Goal: Transaction & Acquisition: Purchase product/service

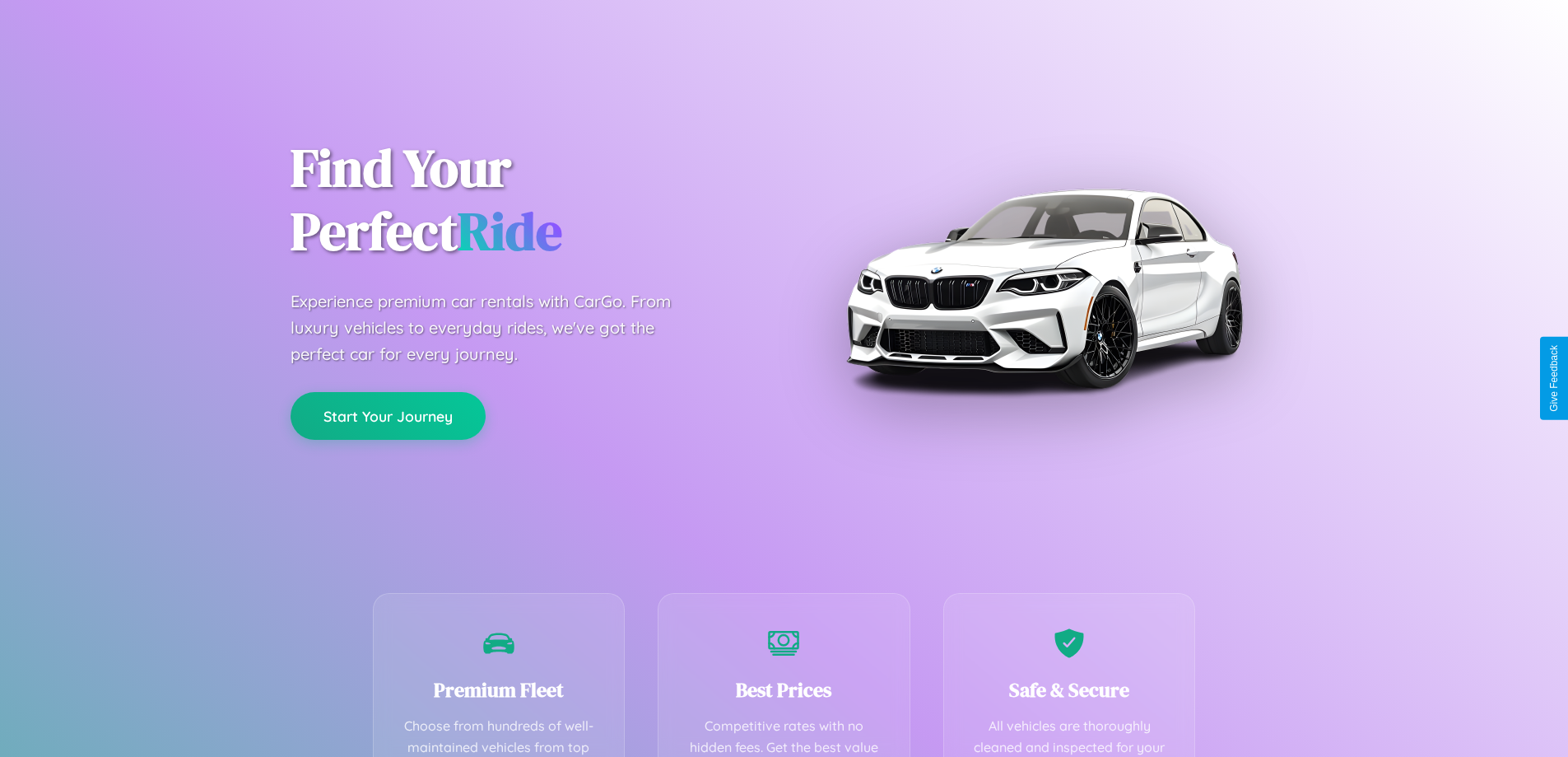
scroll to position [480, 0]
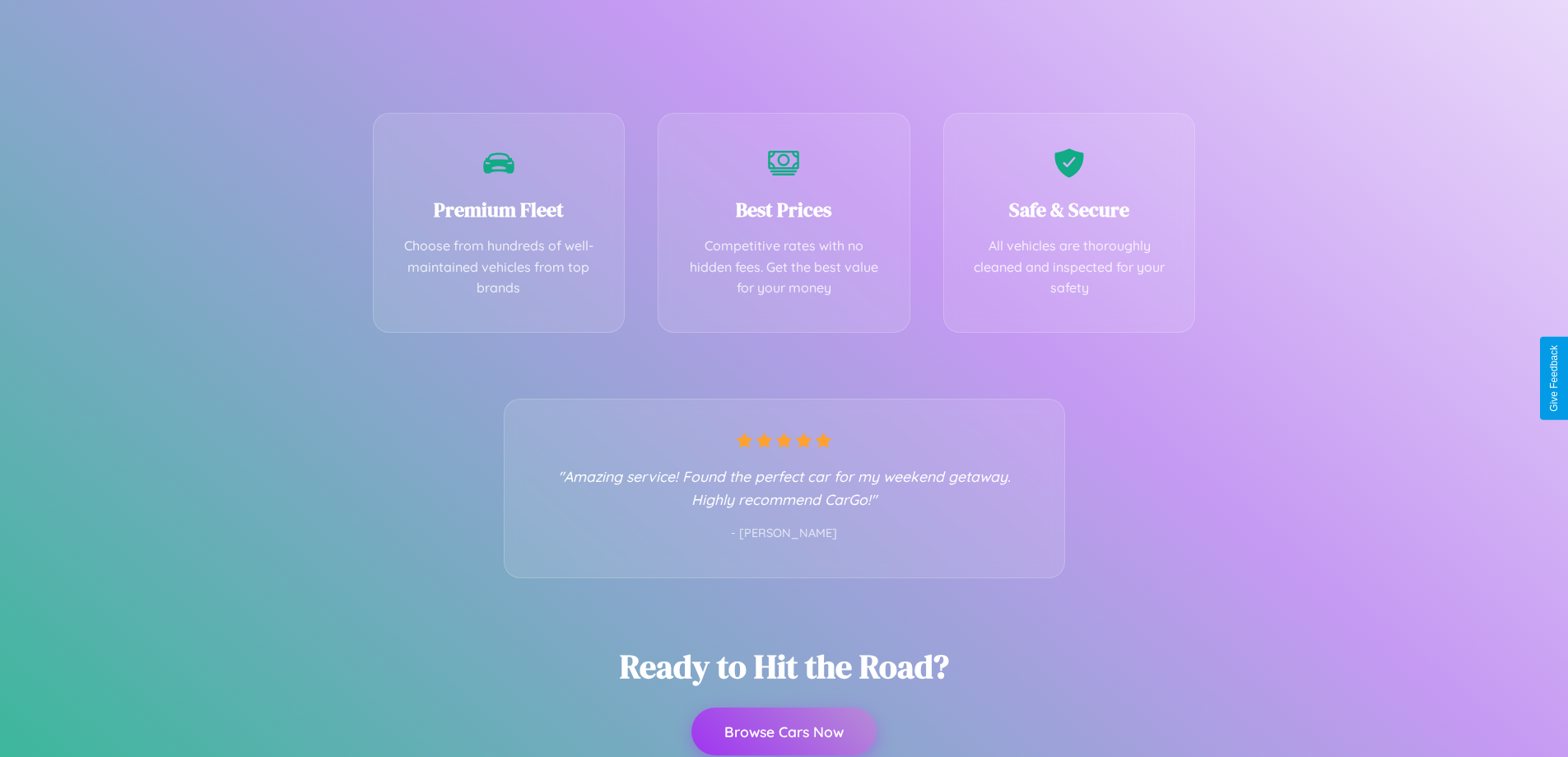
click at [784, 733] on button "Browse Cars Now" at bounding box center [784, 731] width 186 height 48
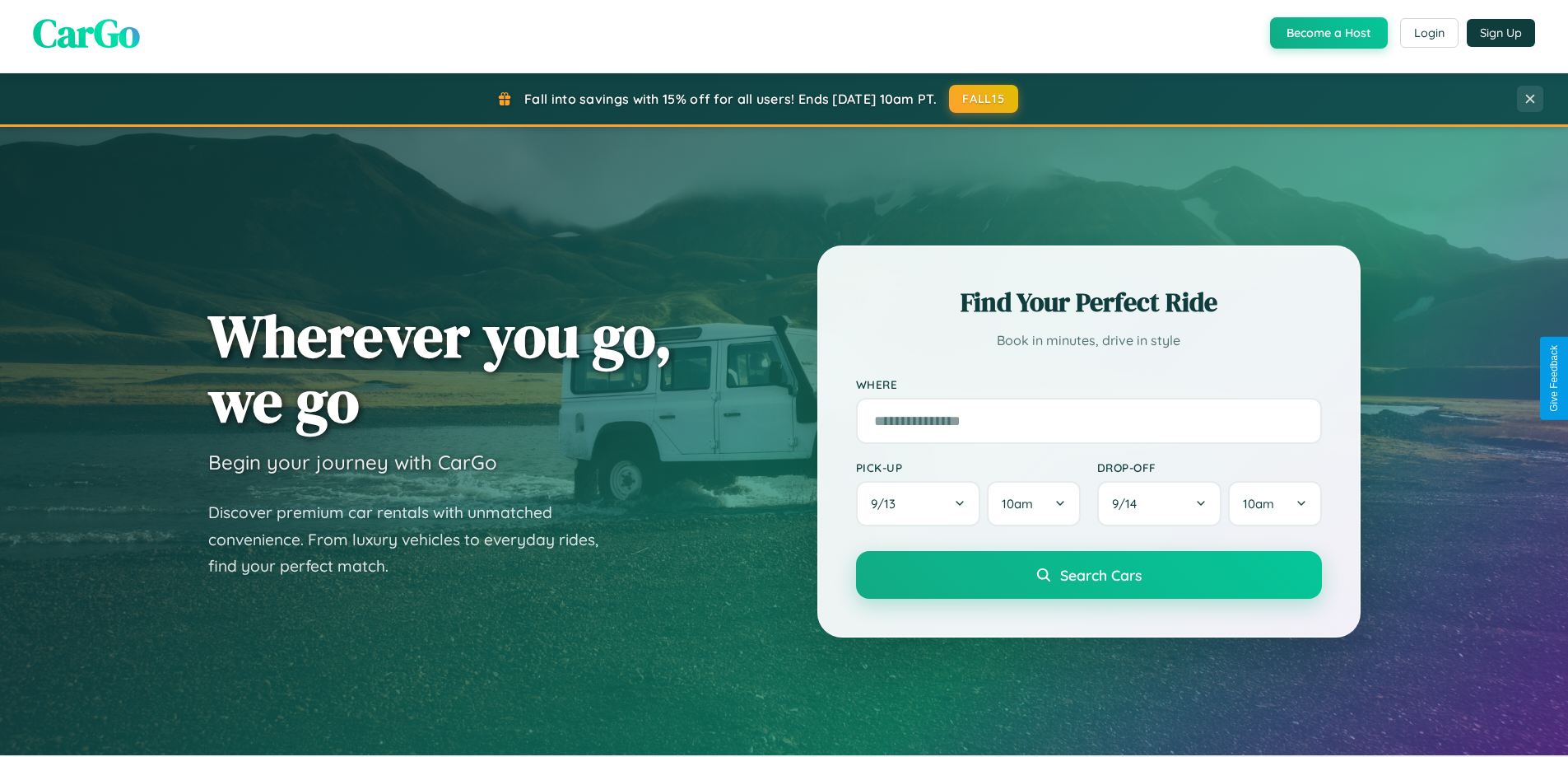
scroll to position [1133, 0]
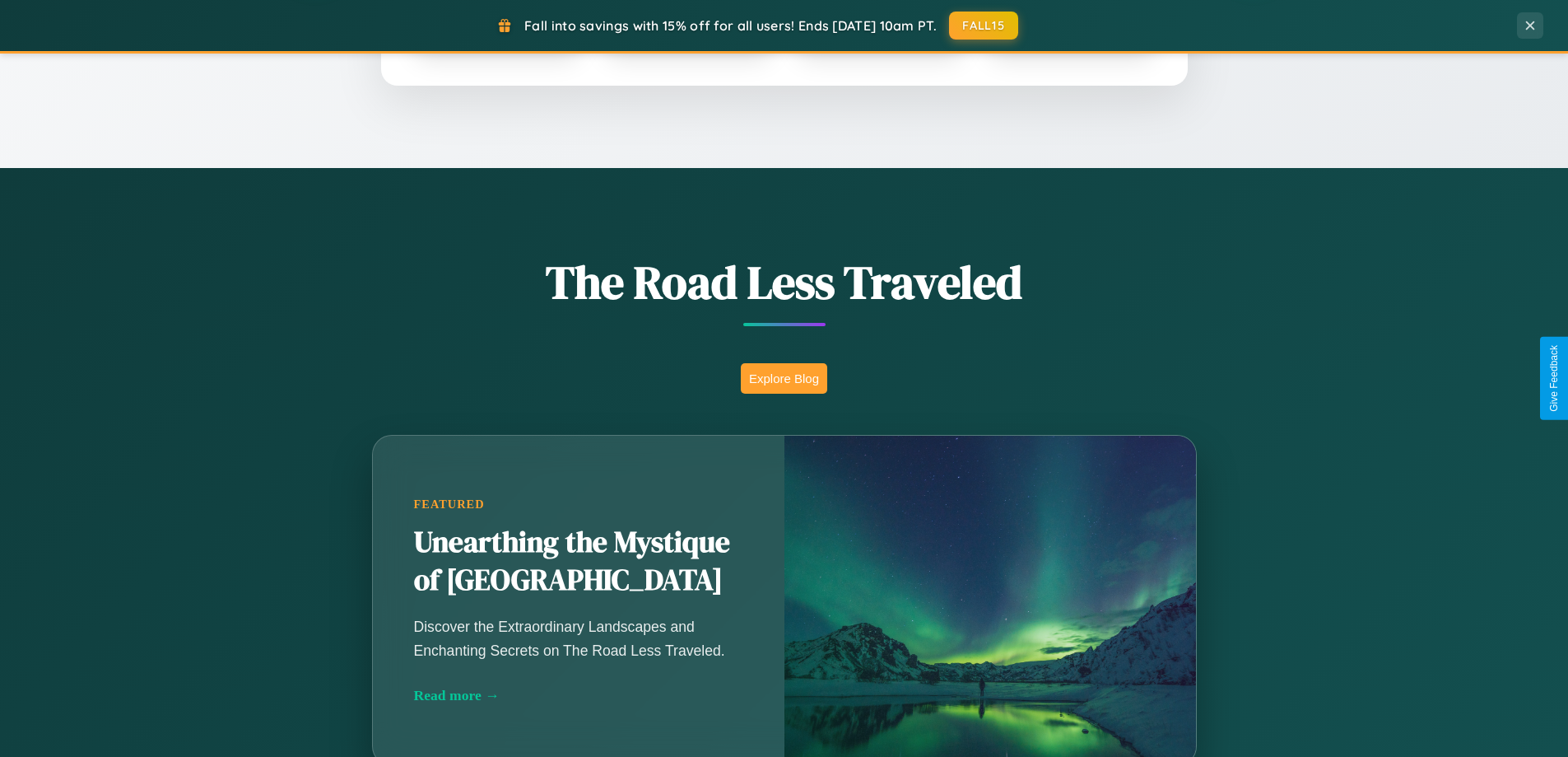
click at [784, 378] on button "Explore Blog" at bounding box center [784, 378] width 86 height 30
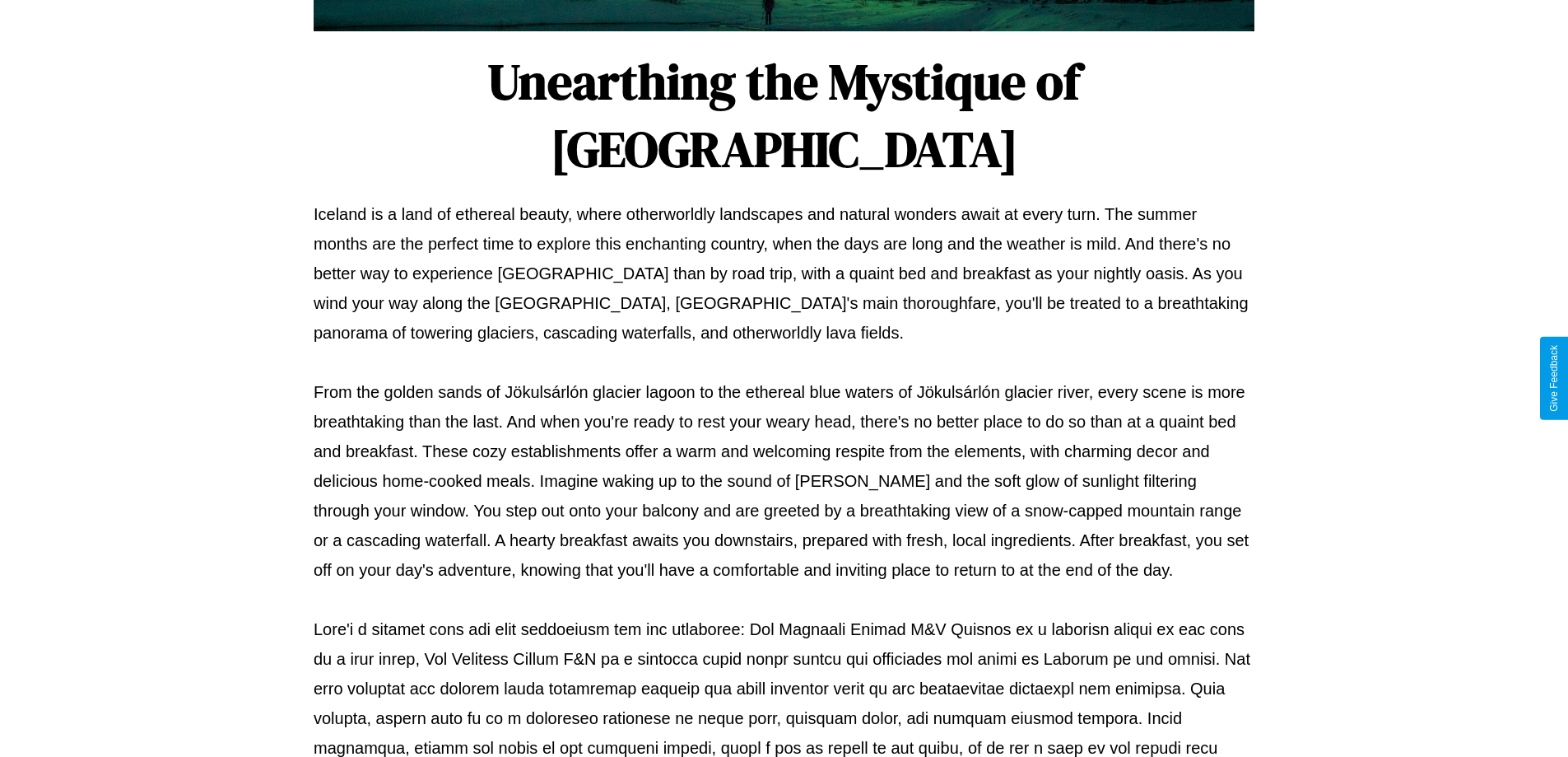
scroll to position [533, 0]
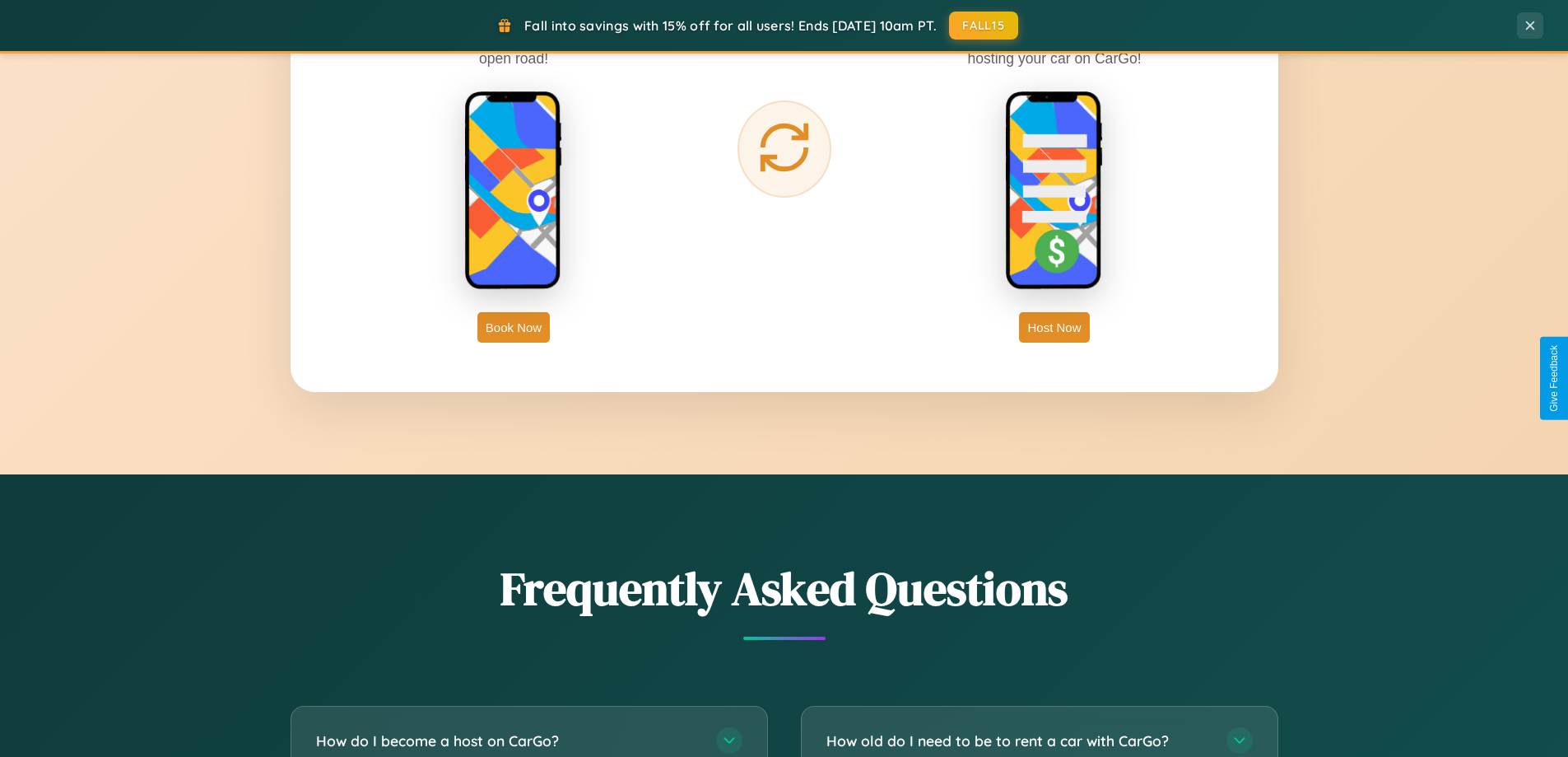
scroll to position [3169, 0]
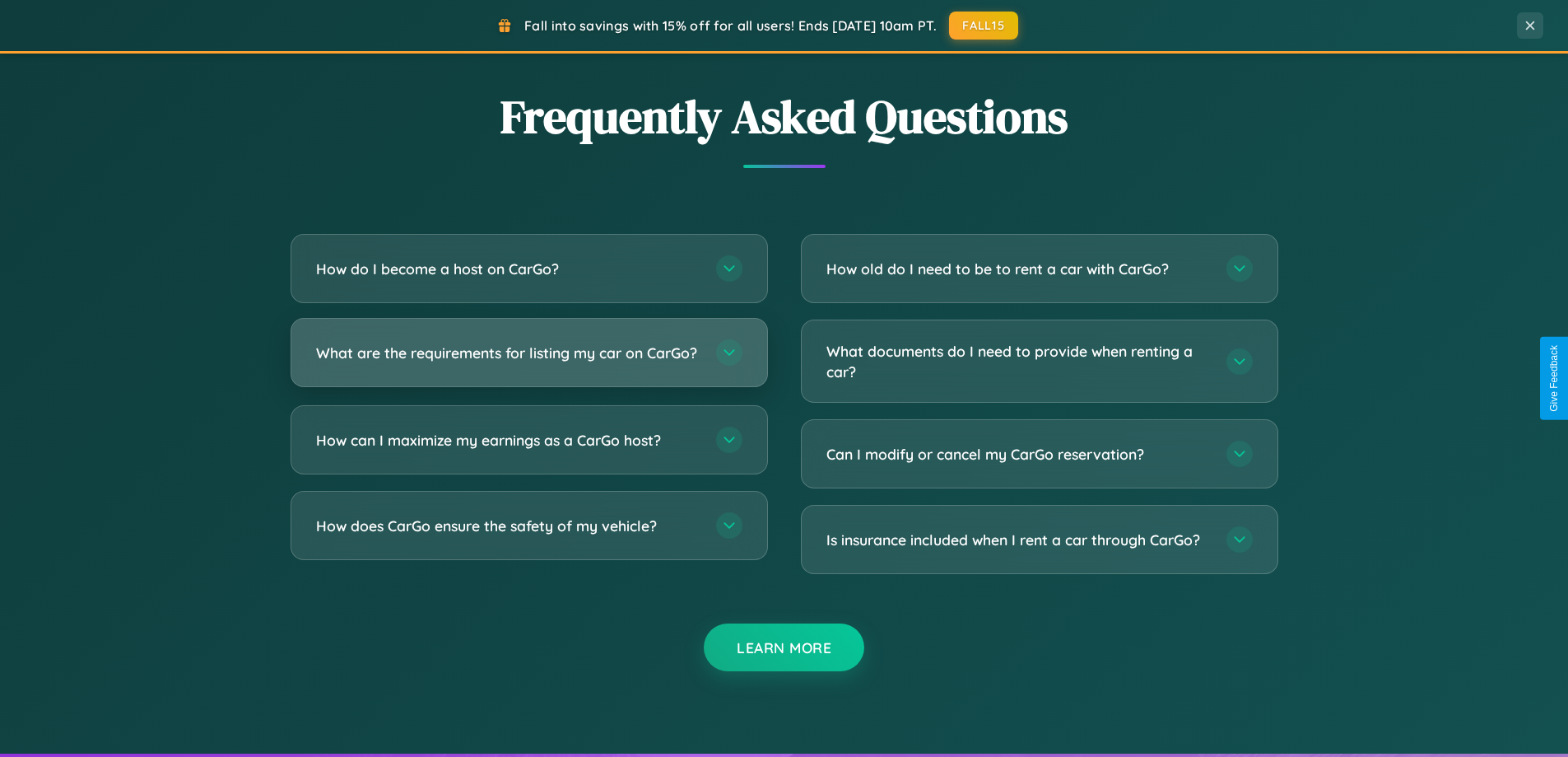
click at [528, 361] on h3 "What are the requirements for listing my car on CarGo?" at bounding box center [508, 353] width 384 height 20
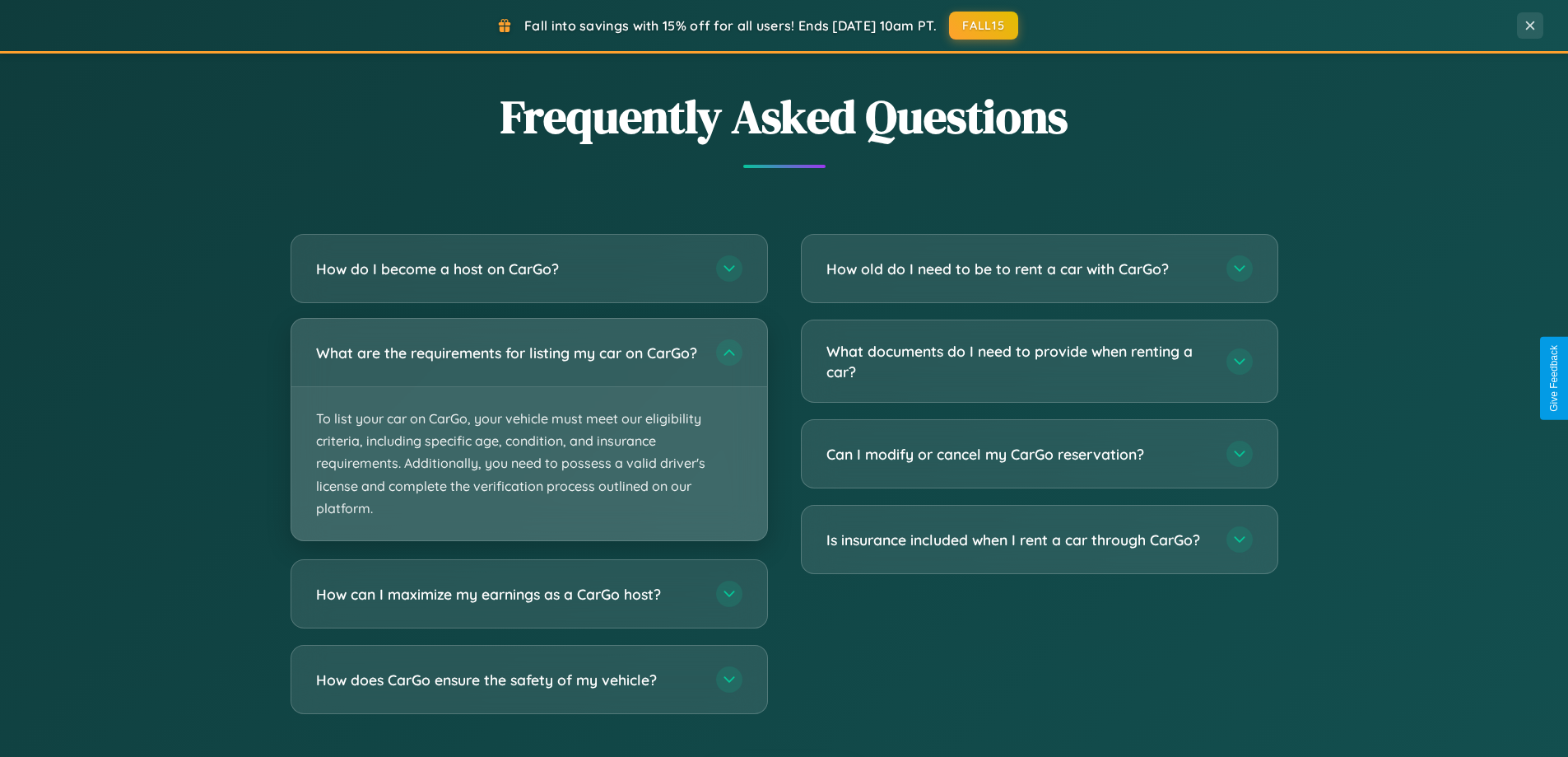
click at [528, 436] on p "To list your car on CarGo, your vehicle must meet our eligibility criteria, inc…" at bounding box center [529, 463] width 476 height 153
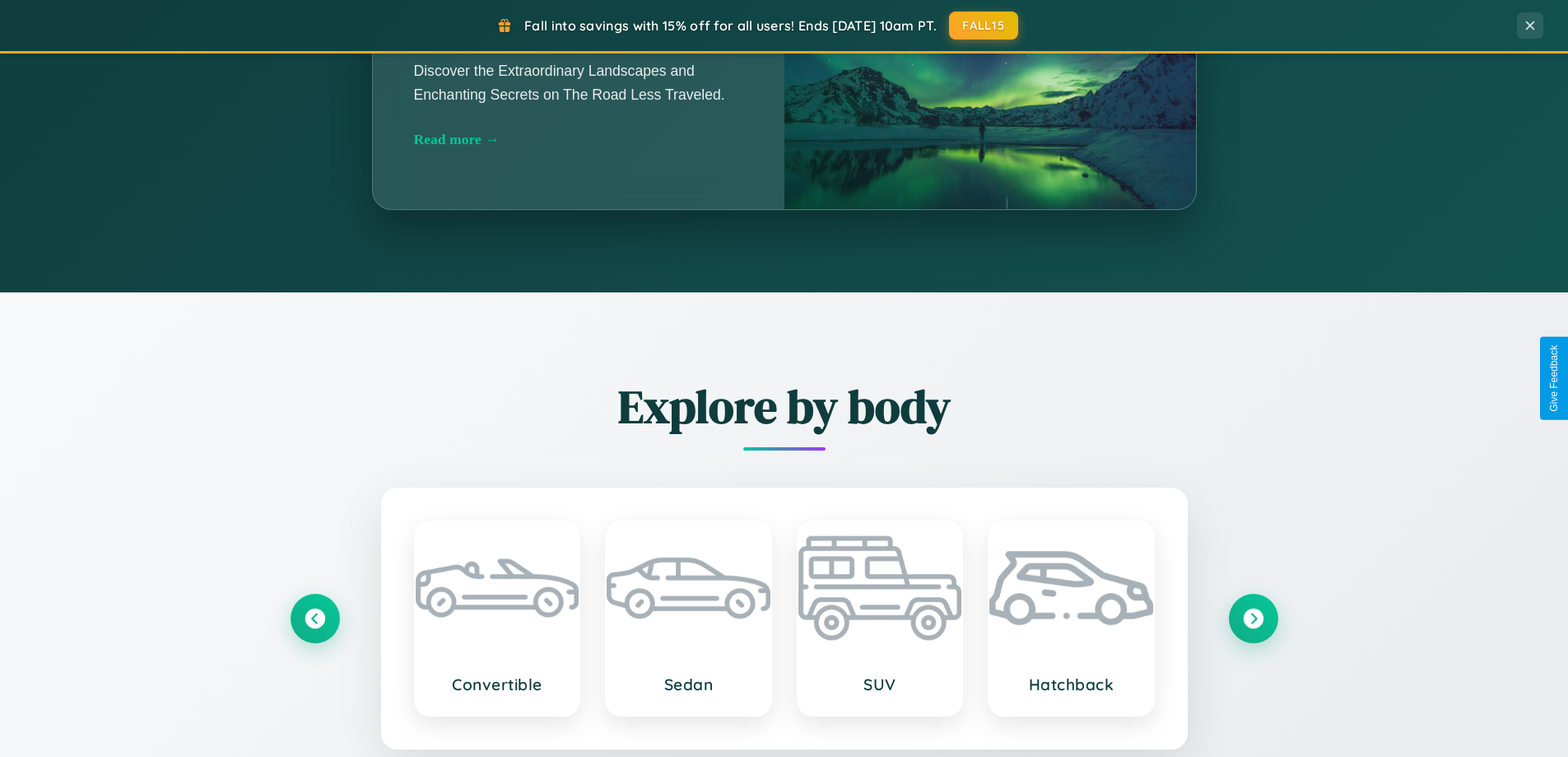
scroll to position [710, 0]
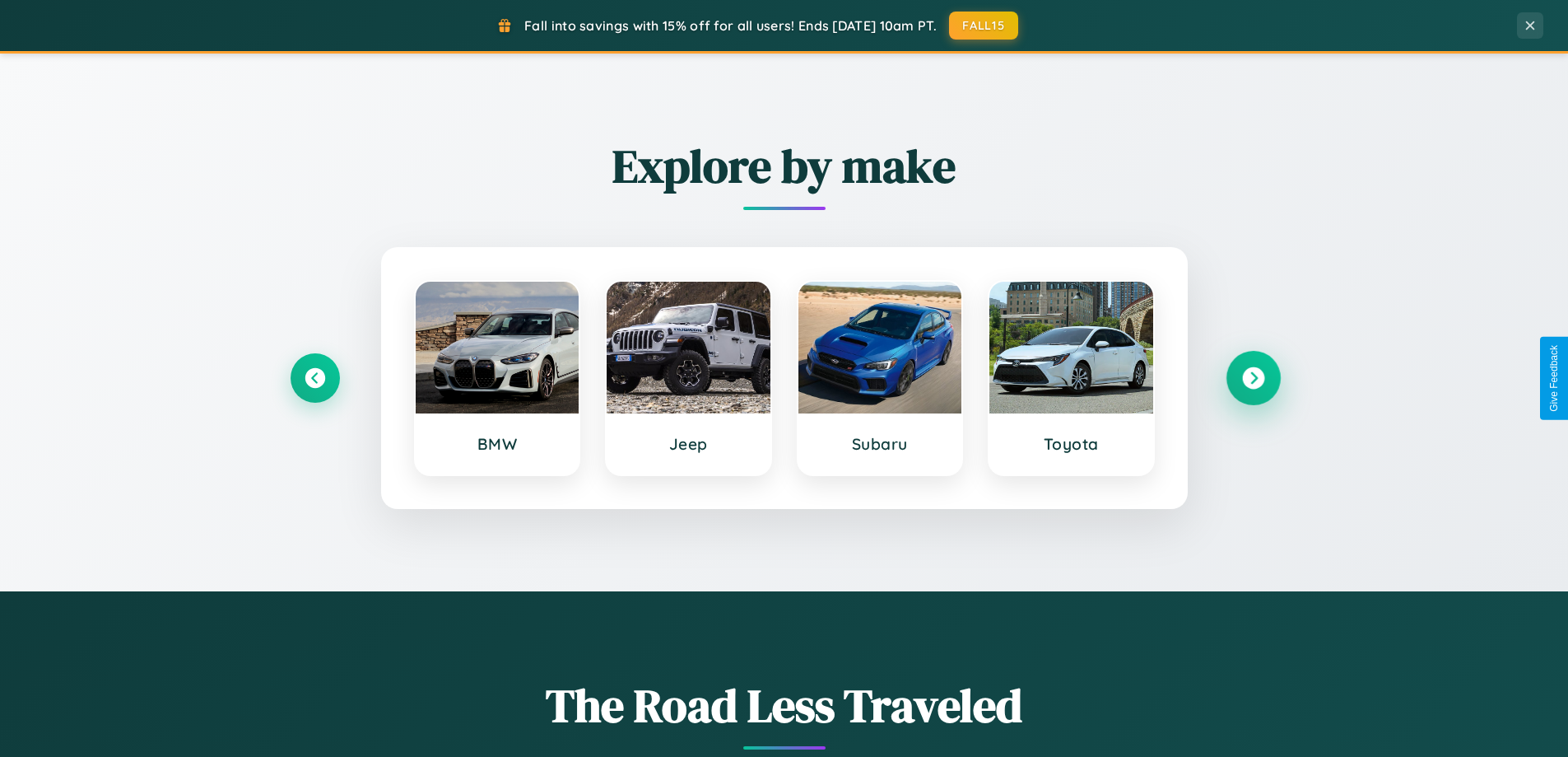
click at [1253, 378] on icon at bounding box center [1253, 378] width 22 height 22
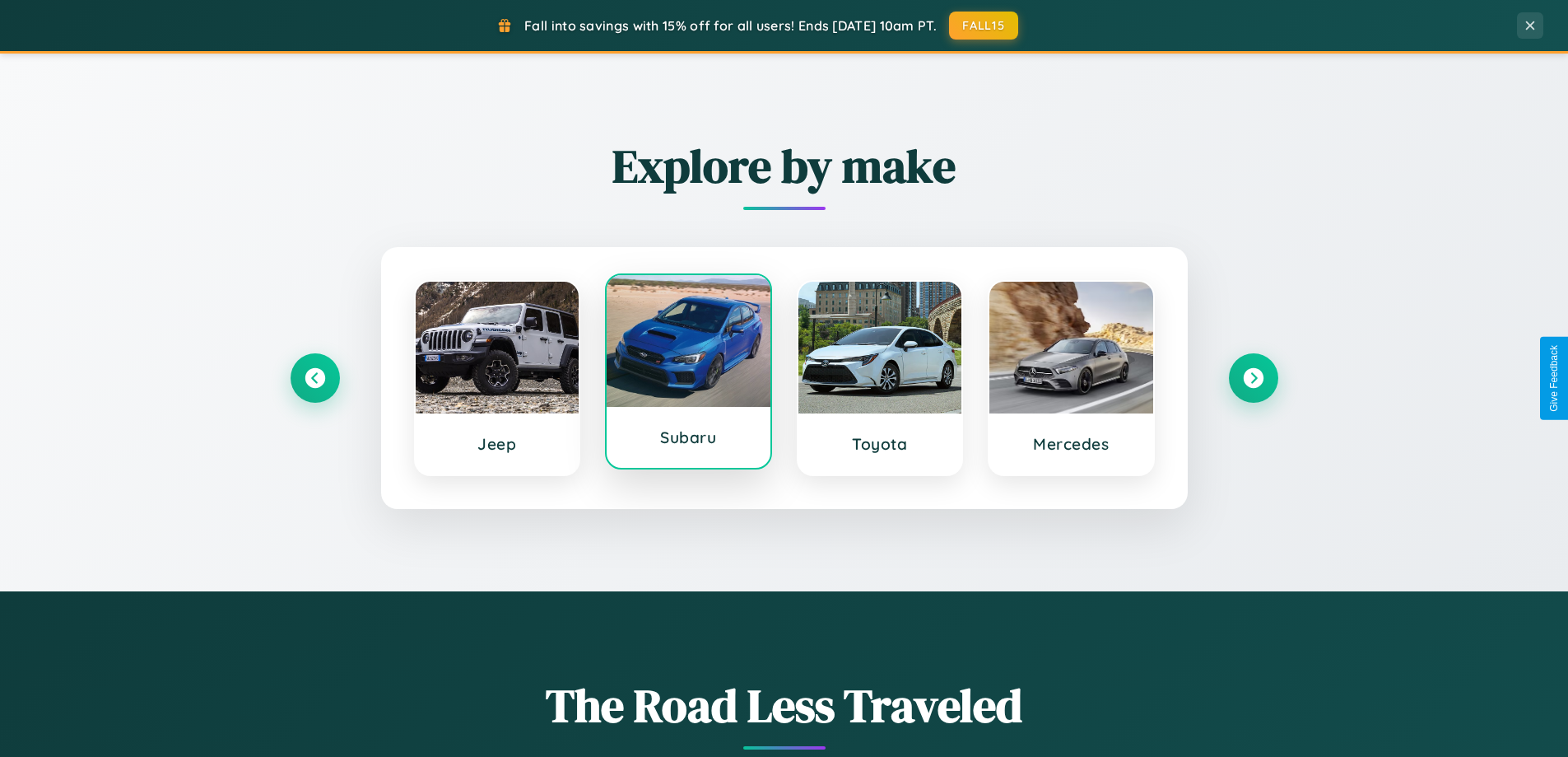
click at [688, 376] on div at bounding box center [689, 340] width 164 height 131
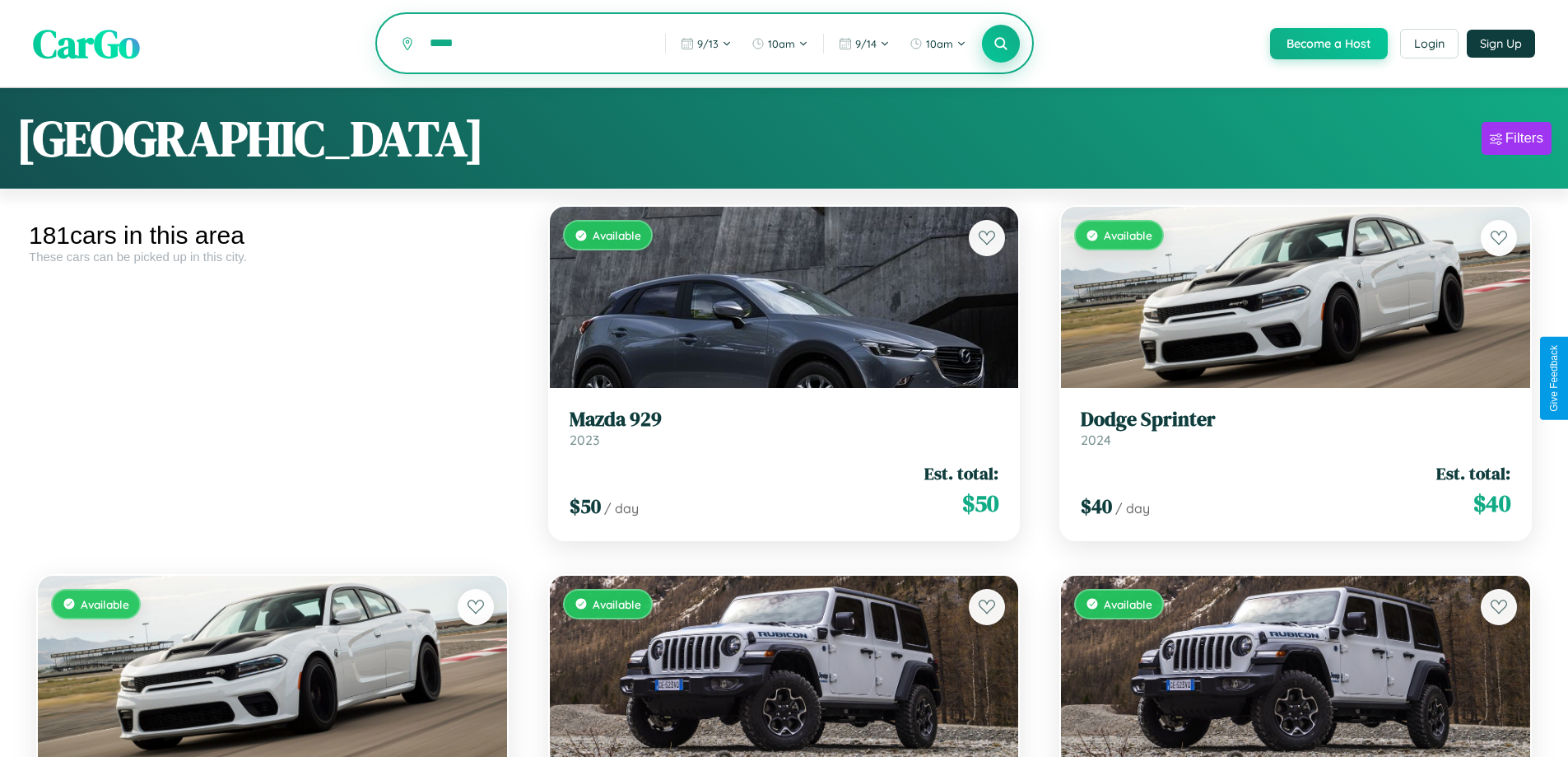
type input "*****"
click at [1000, 44] on icon at bounding box center [1001, 43] width 16 height 16
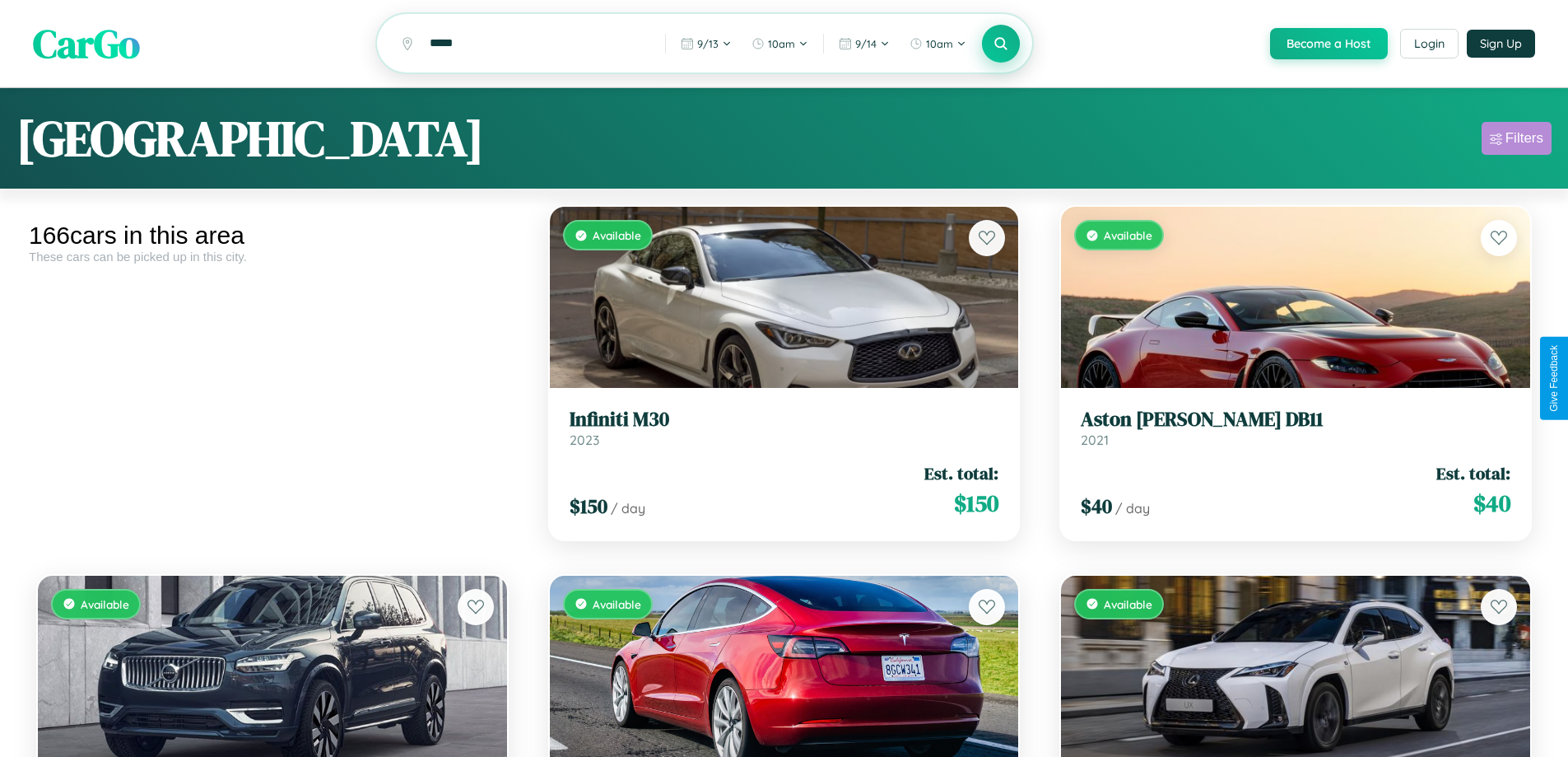
click at [1517, 141] on div "Filters" at bounding box center [1524, 139] width 38 height 17
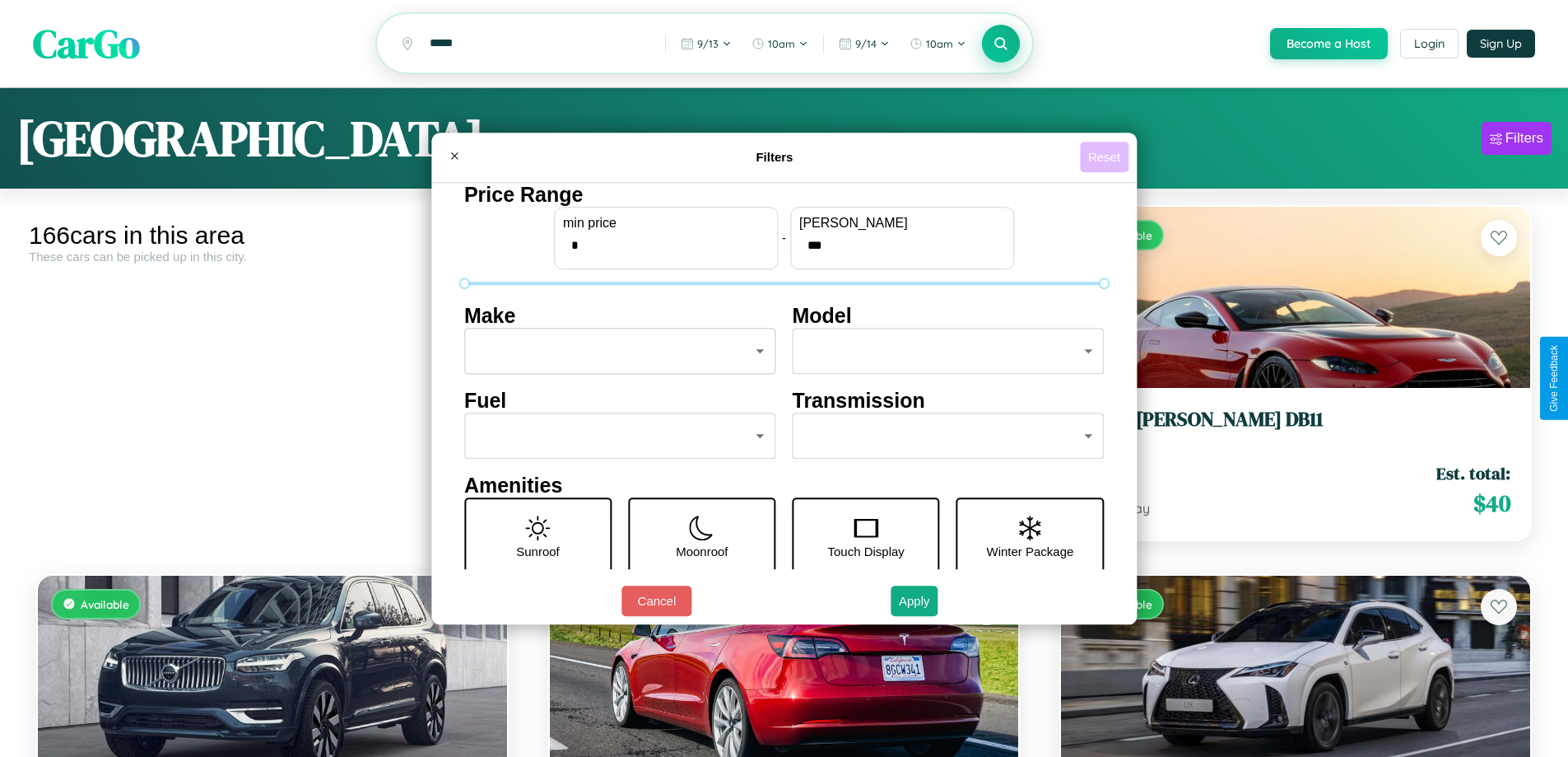
click at [1107, 156] on button "Reset" at bounding box center [1104, 156] width 49 height 30
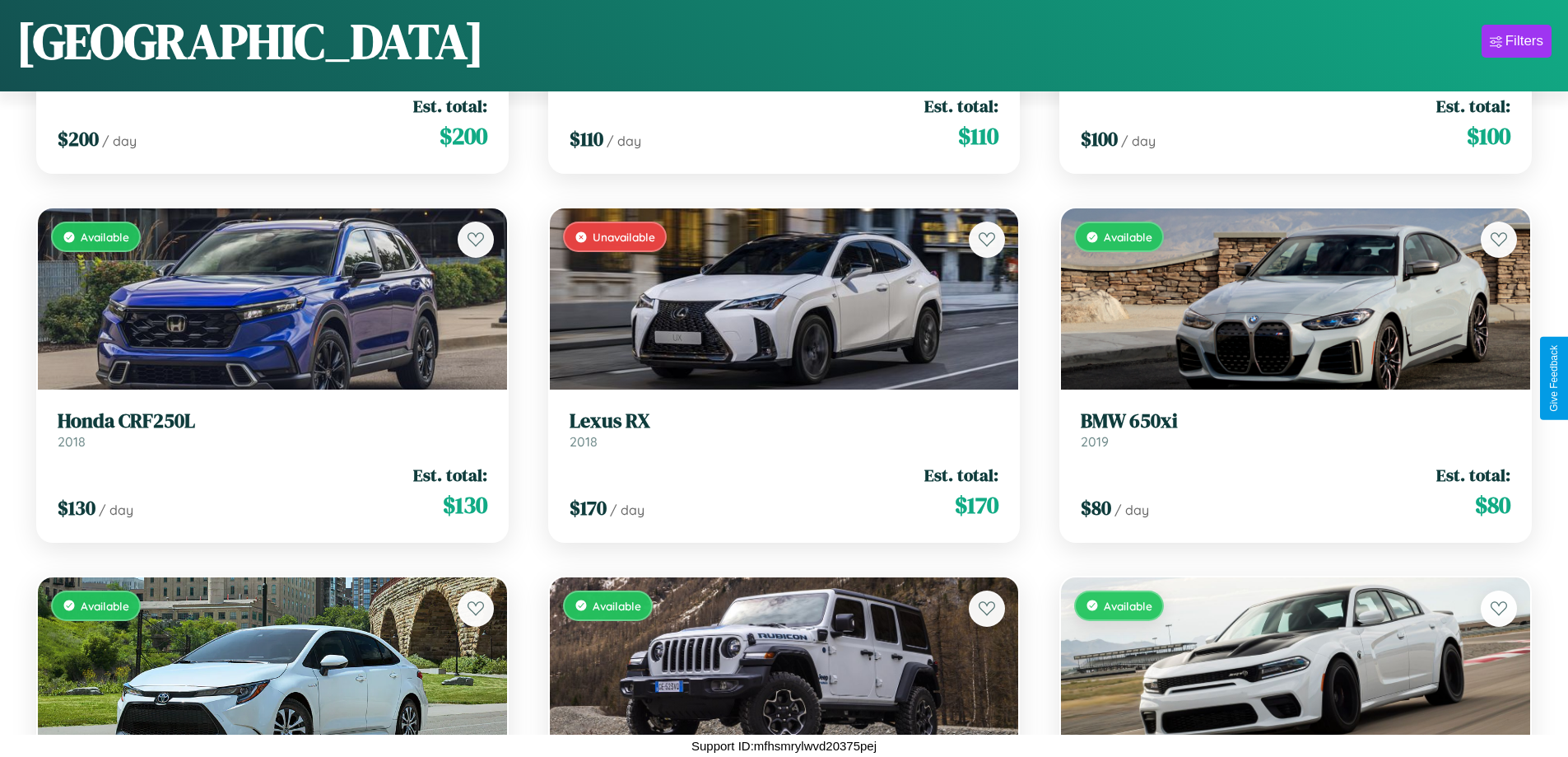
scroll to position [12767, 0]
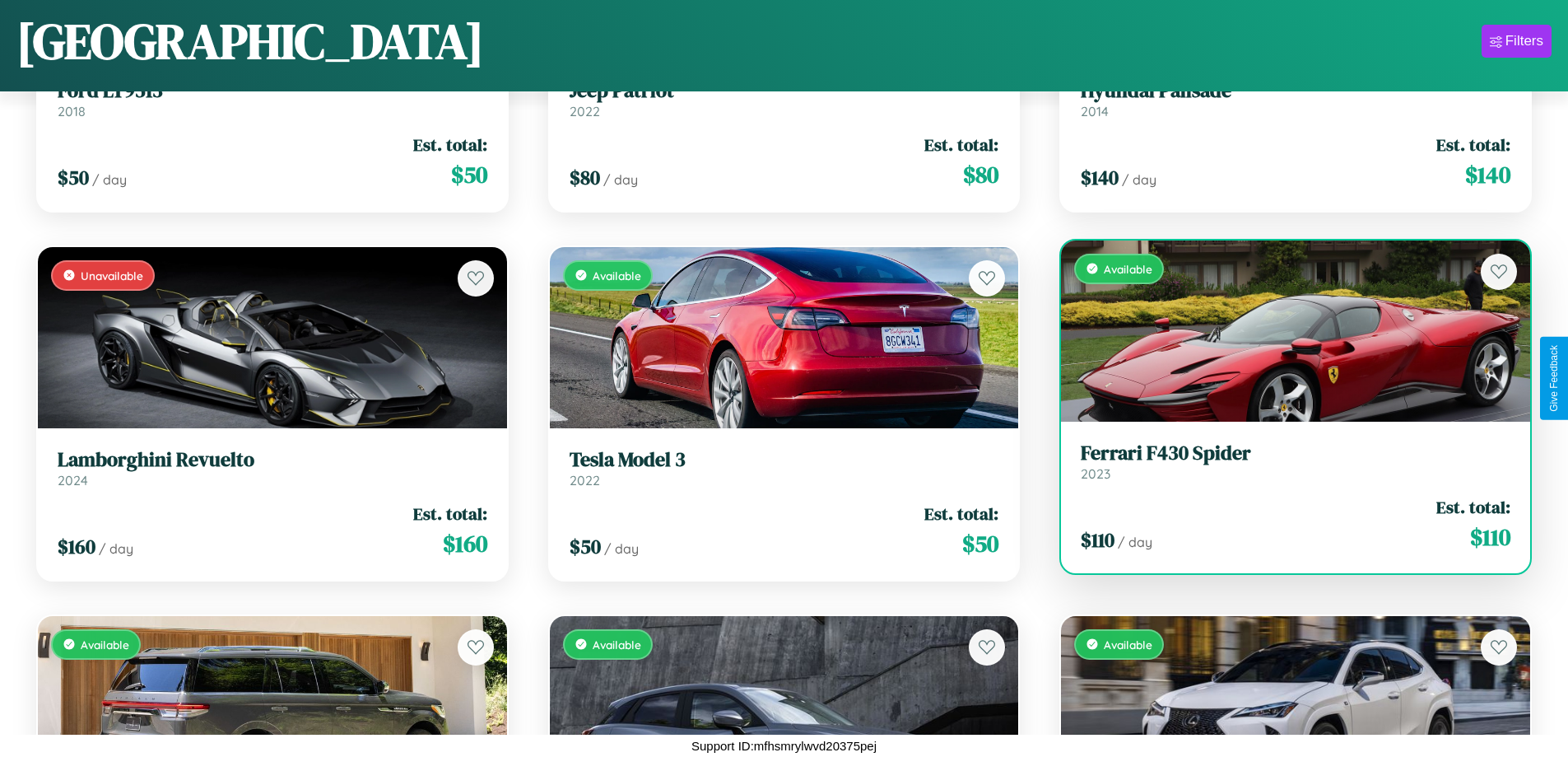
click at [1285, 465] on link "Ferrari F430 Spider 2023" at bounding box center [1296, 461] width 430 height 40
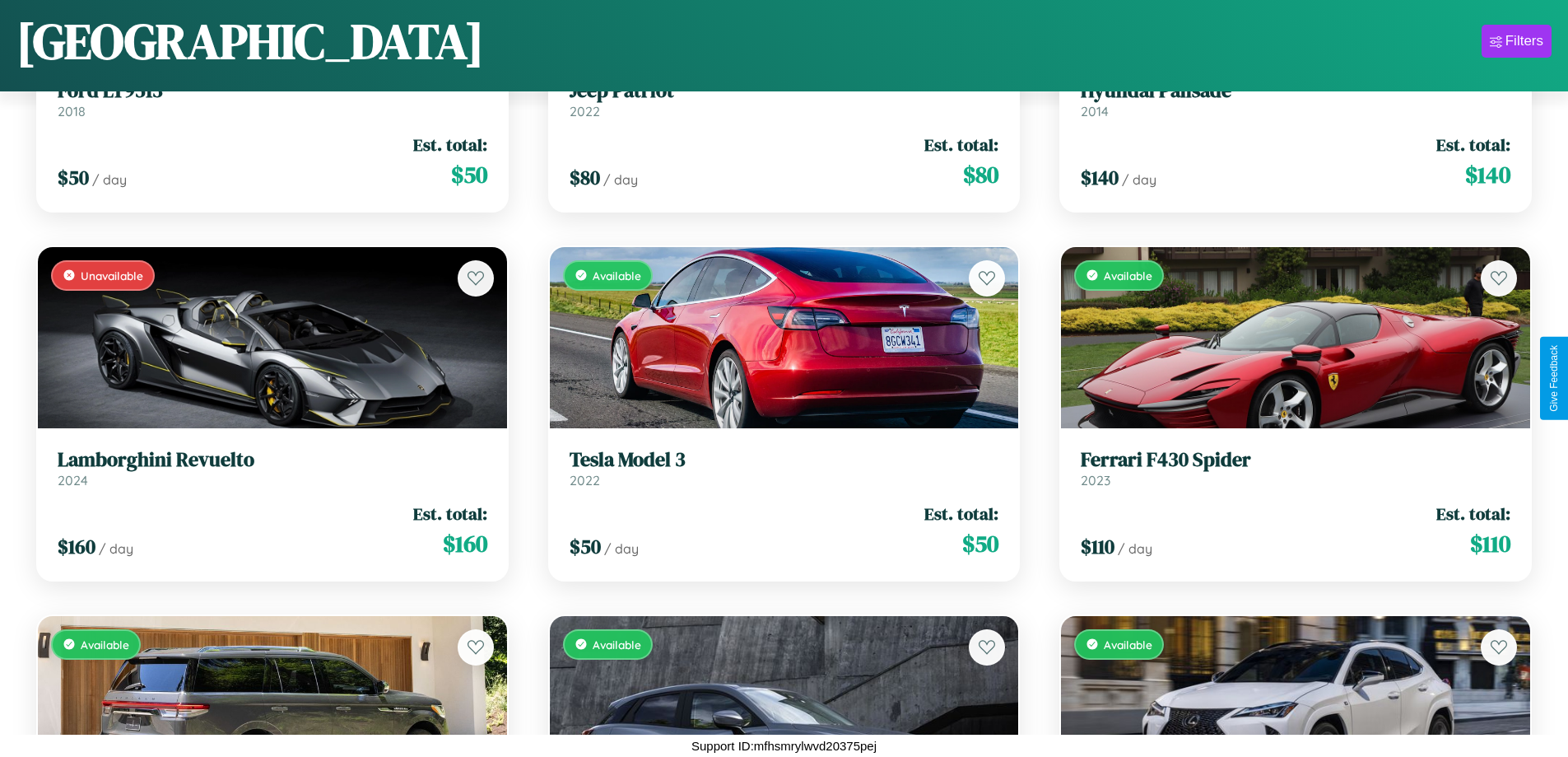
scroll to position [4288, 0]
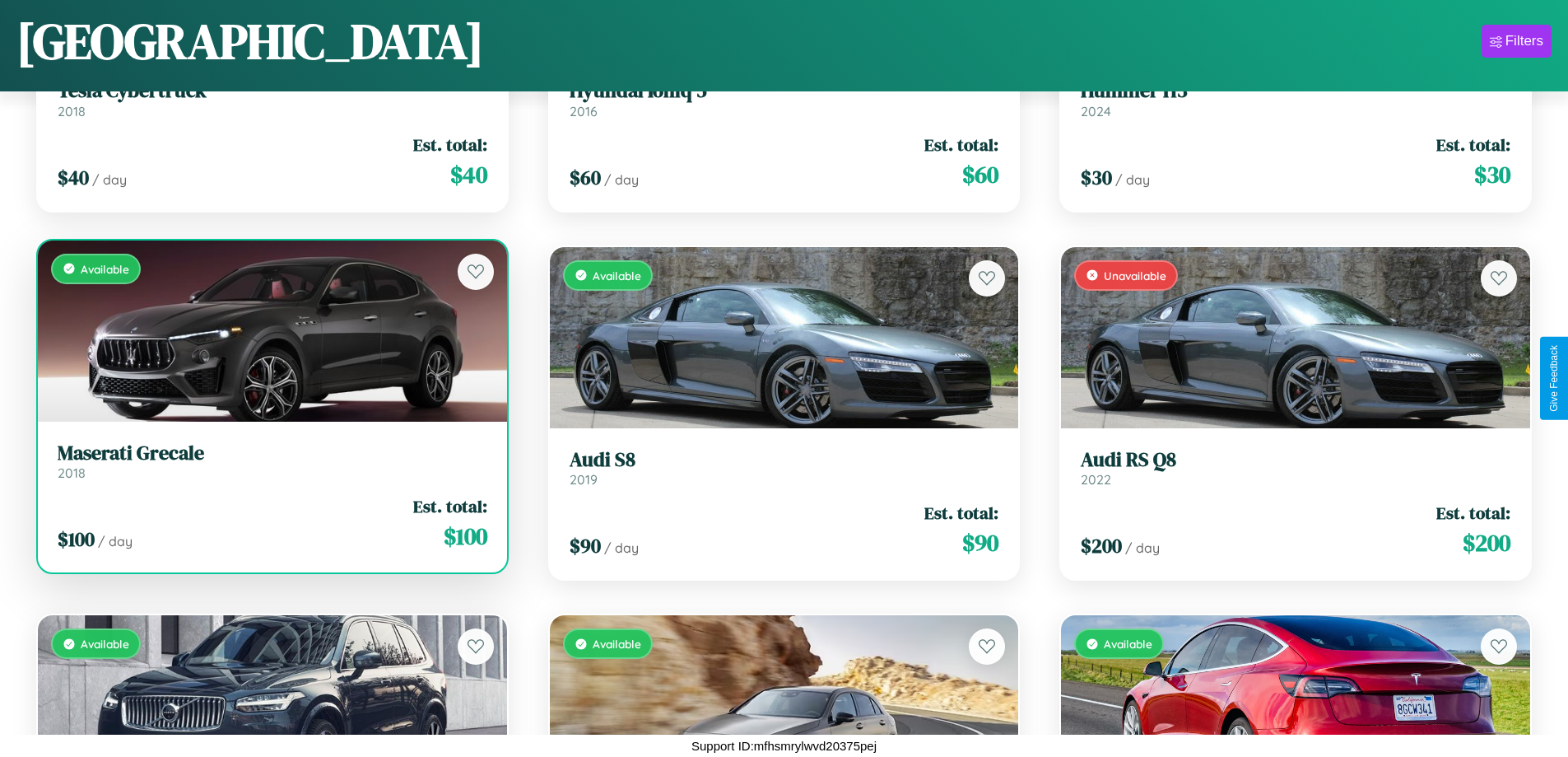
click at [270, 330] on div "Available" at bounding box center [272, 331] width 469 height 181
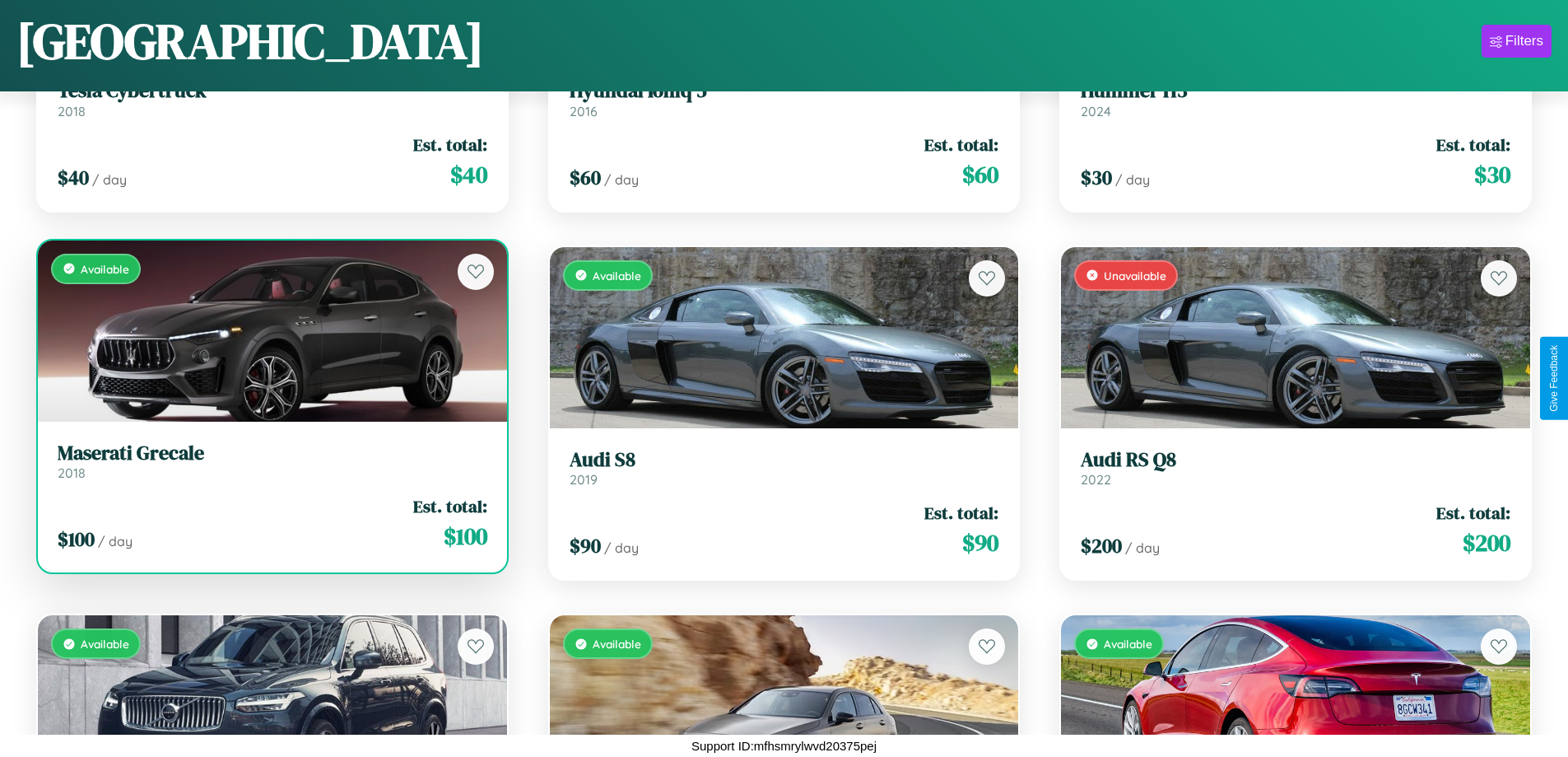
click at [270, 330] on div "Available" at bounding box center [272, 331] width 469 height 181
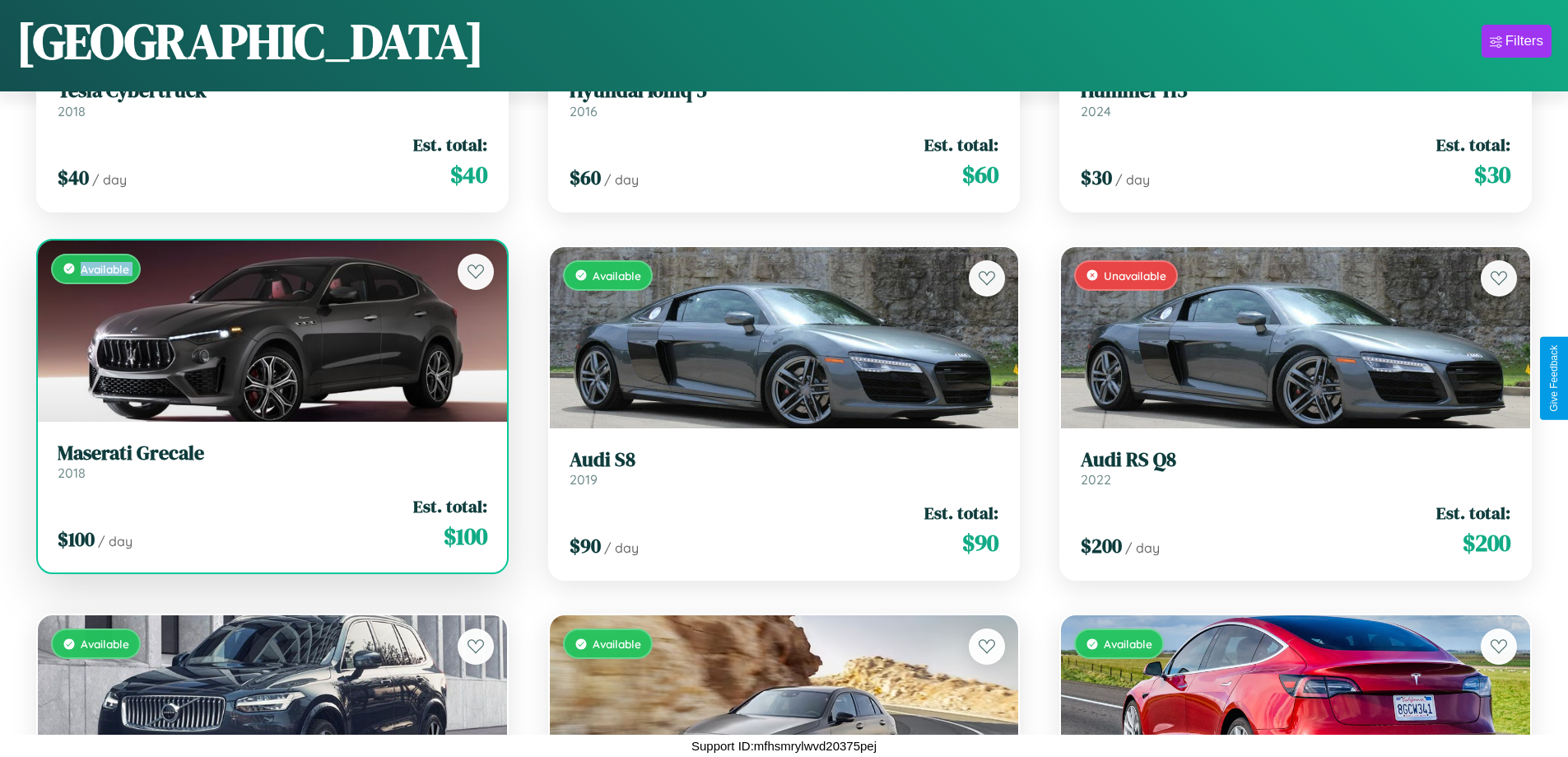
click at [270, 330] on div "Available" at bounding box center [272, 331] width 469 height 181
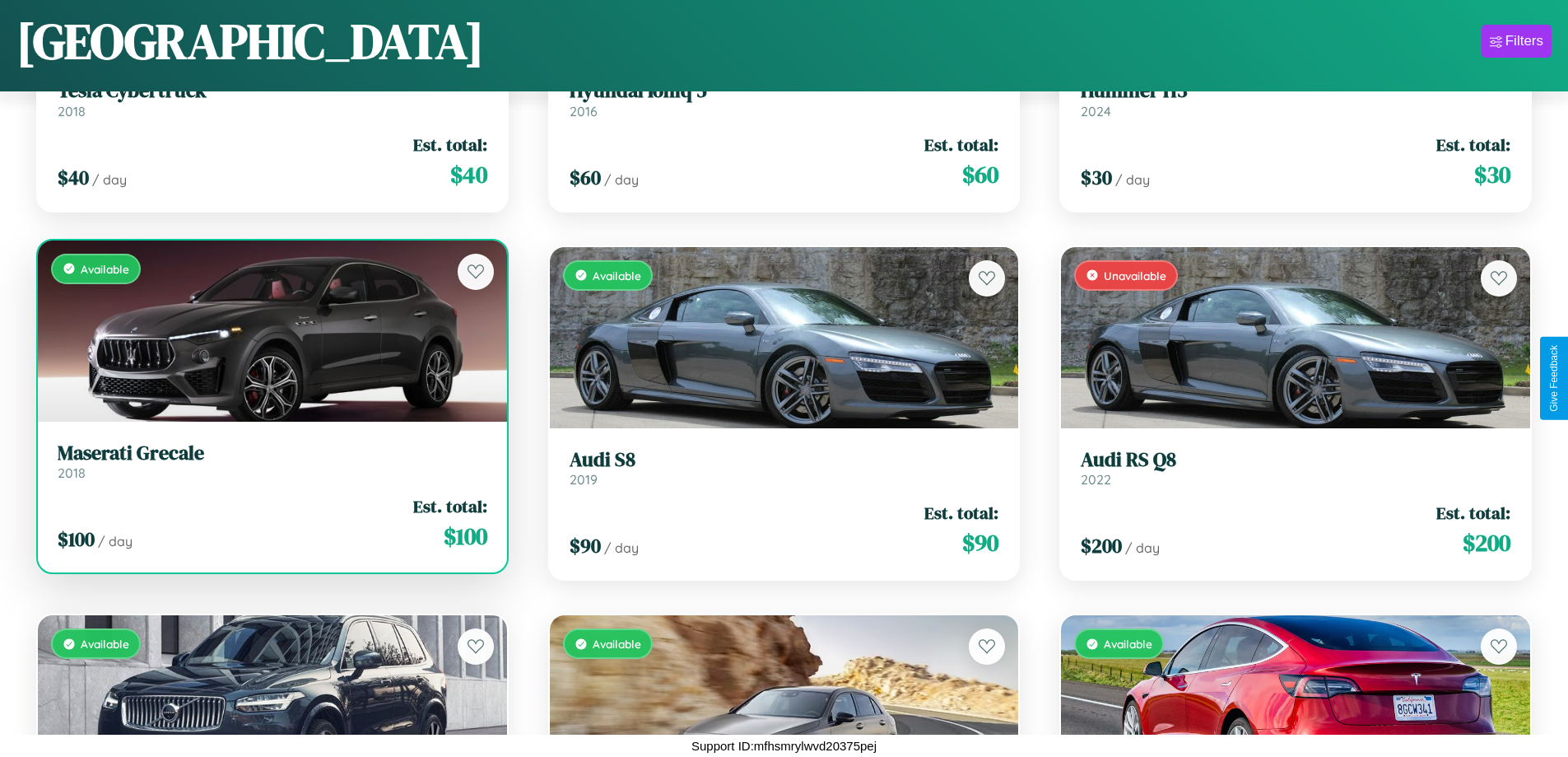
click at [270, 330] on div "Available" at bounding box center [272, 331] width 469 height 181
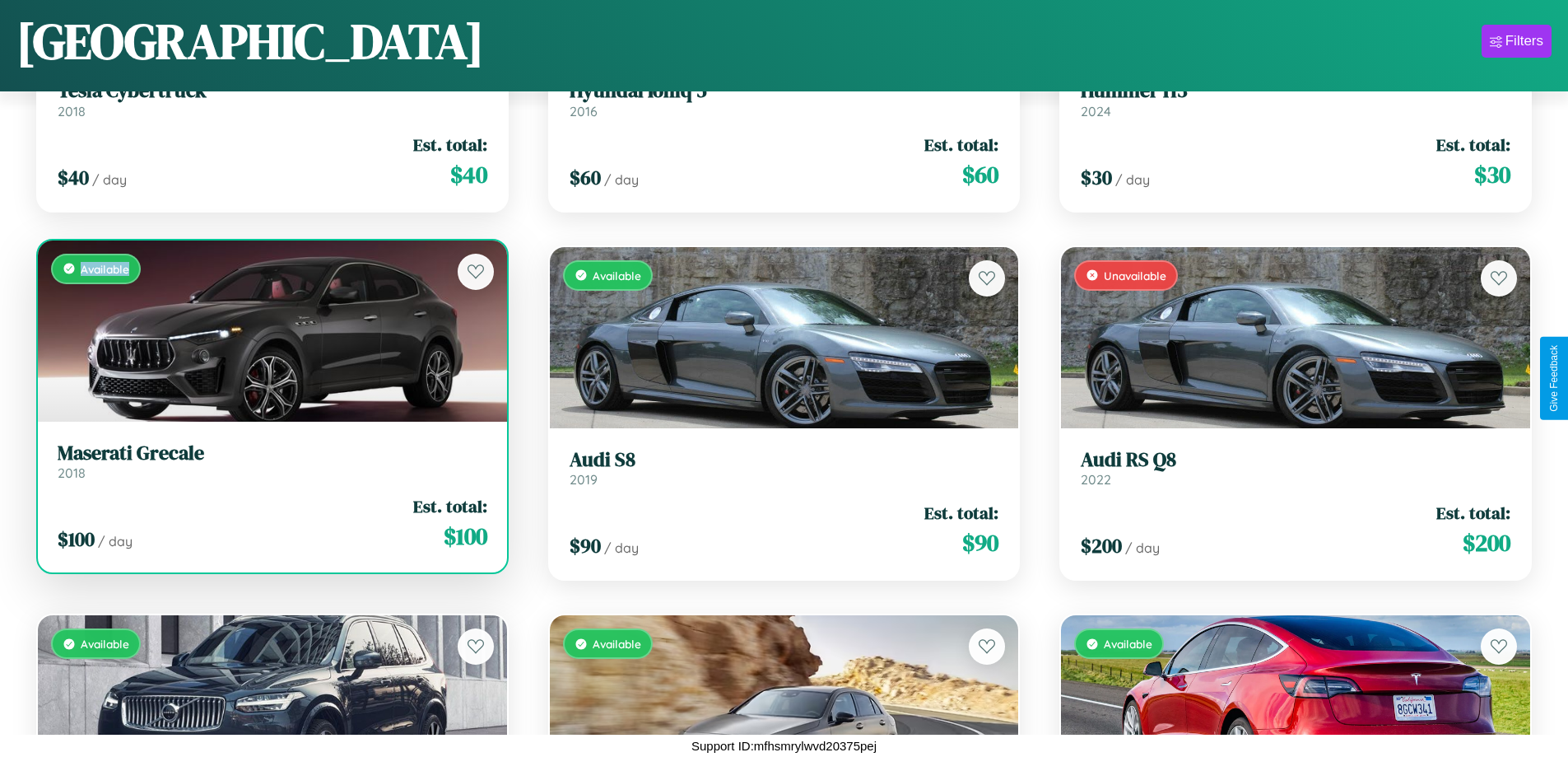
click at [270, 330] on div "Available" at bounding box center [272, 331] width 469 height 181
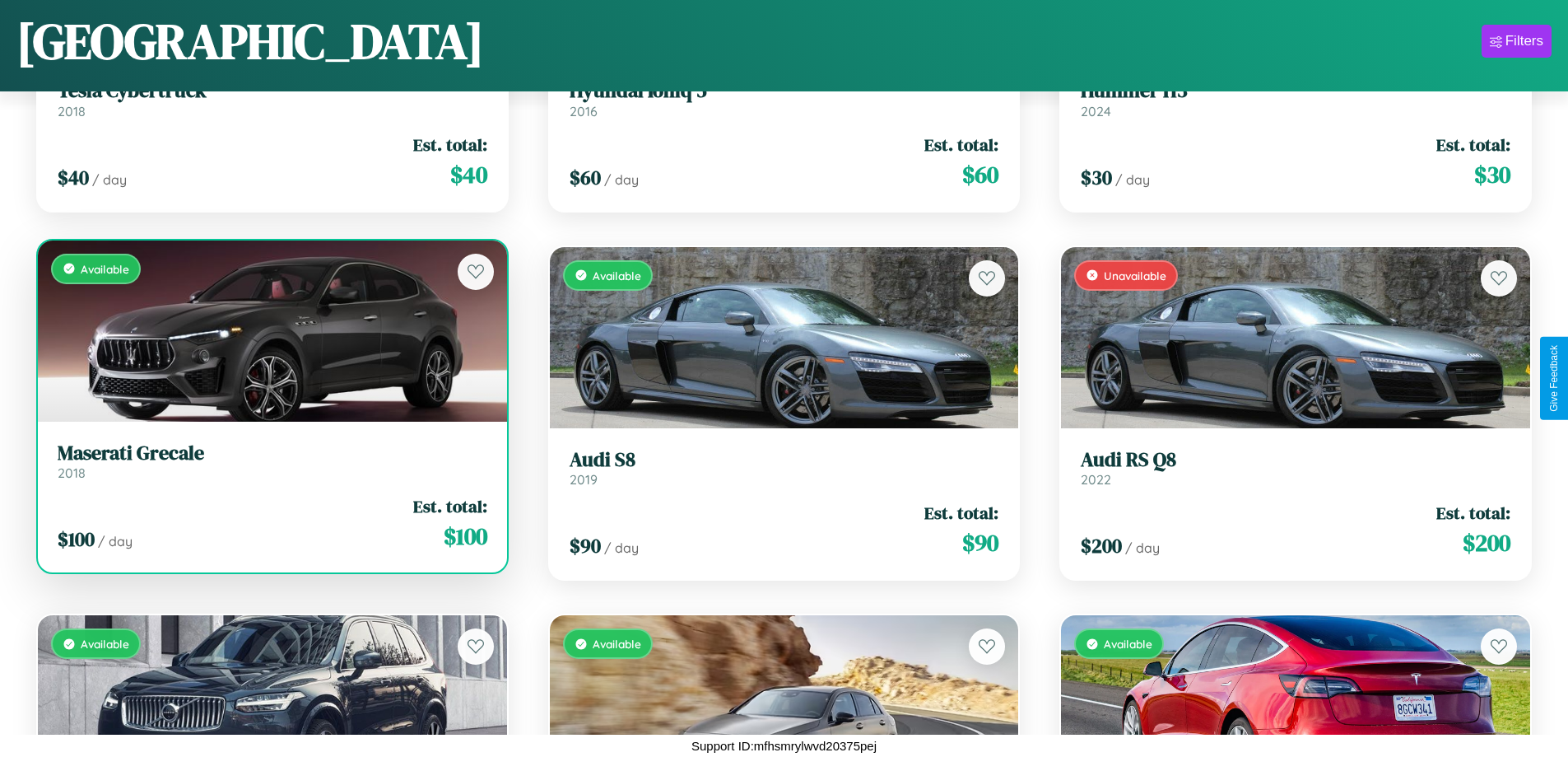
click at [270, 460] on h3 "Maserati Grecale" at bounding box center [273, 453] width 430 height 24
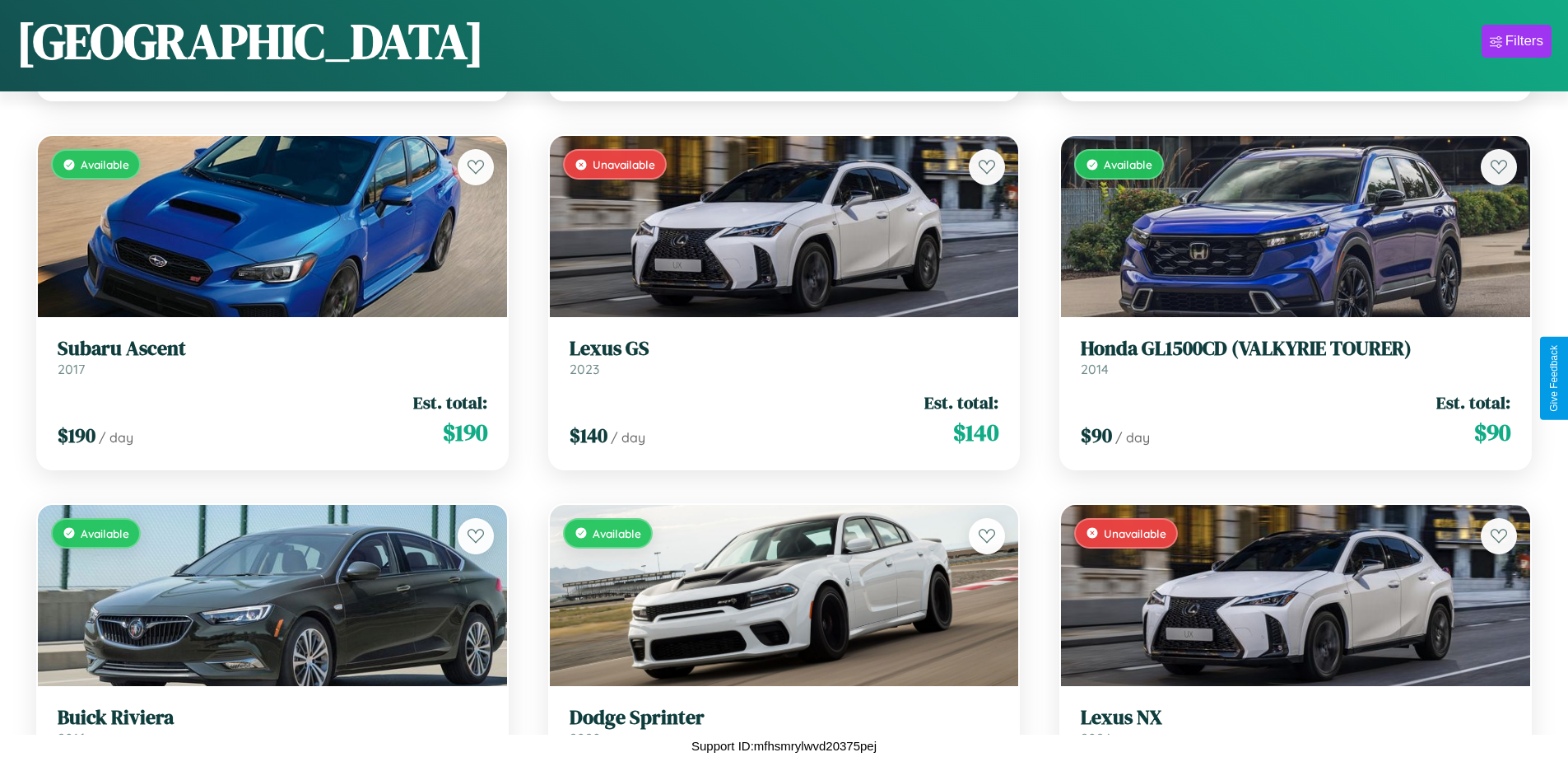
scroll to position [19405, 0]
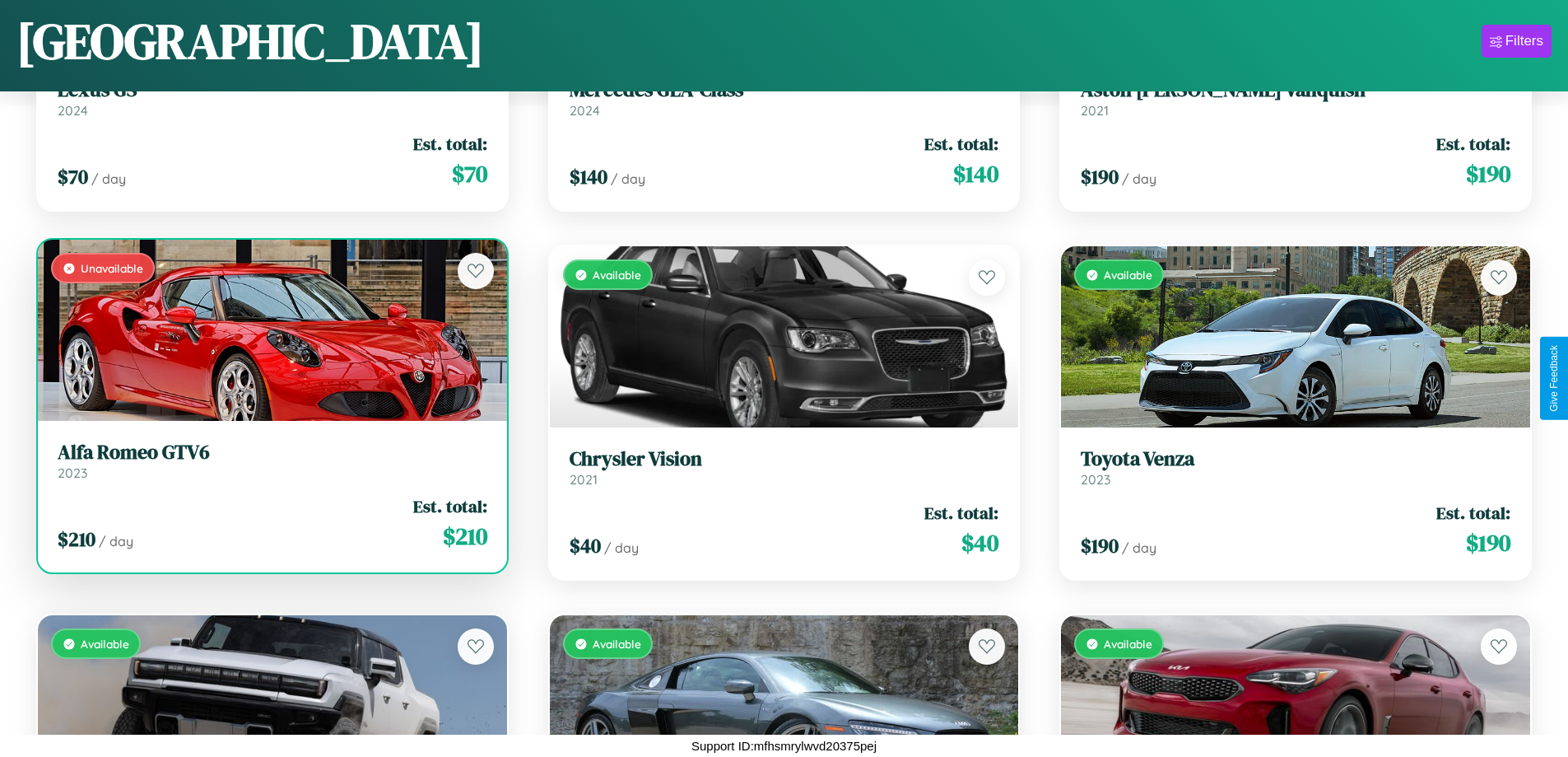
click at [270, 467] on link "Alfa Romeo GTV6 2023" at bounding box center [273, 460] width 430 height 40
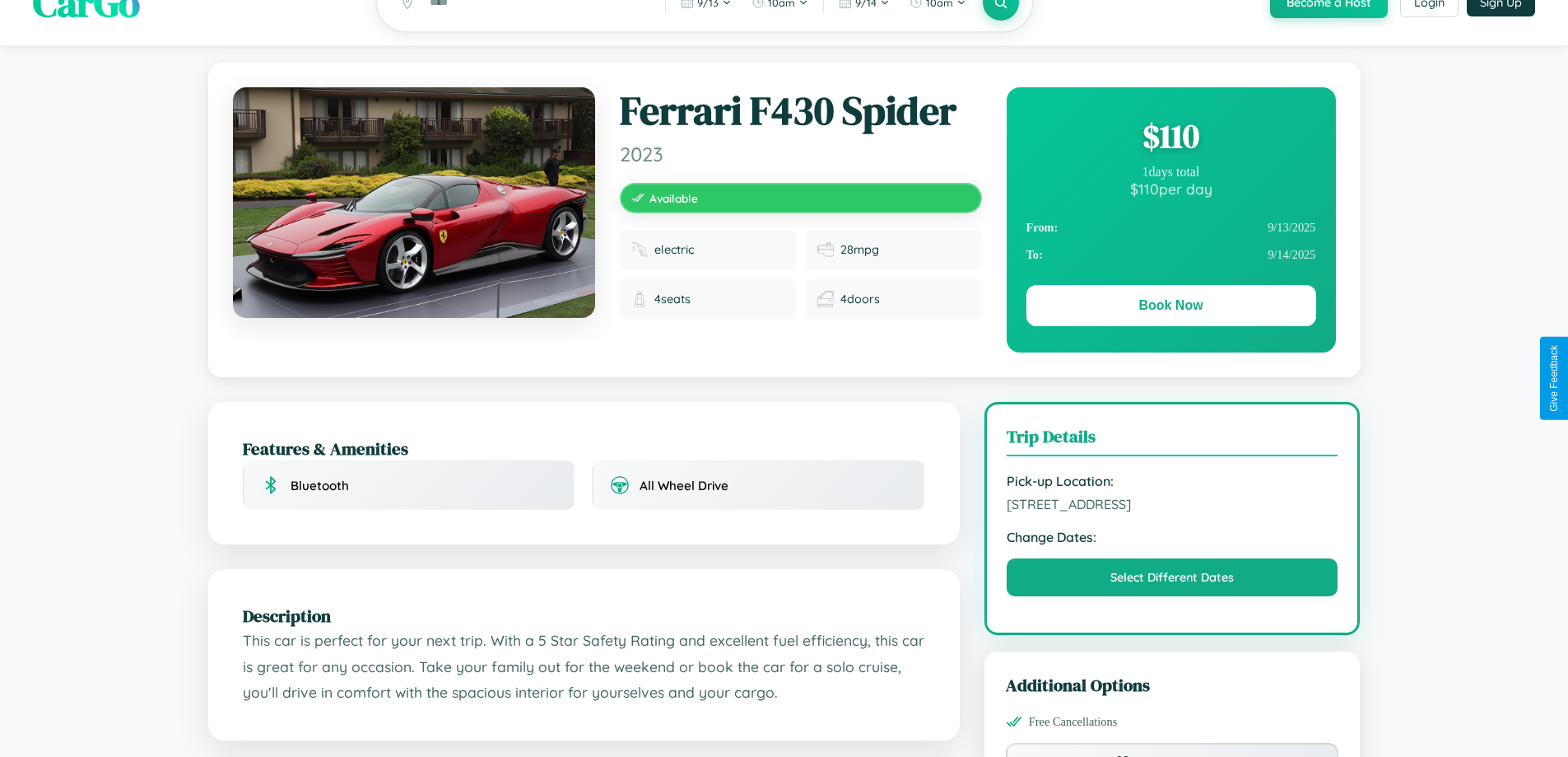
scroll to position [917, 0]
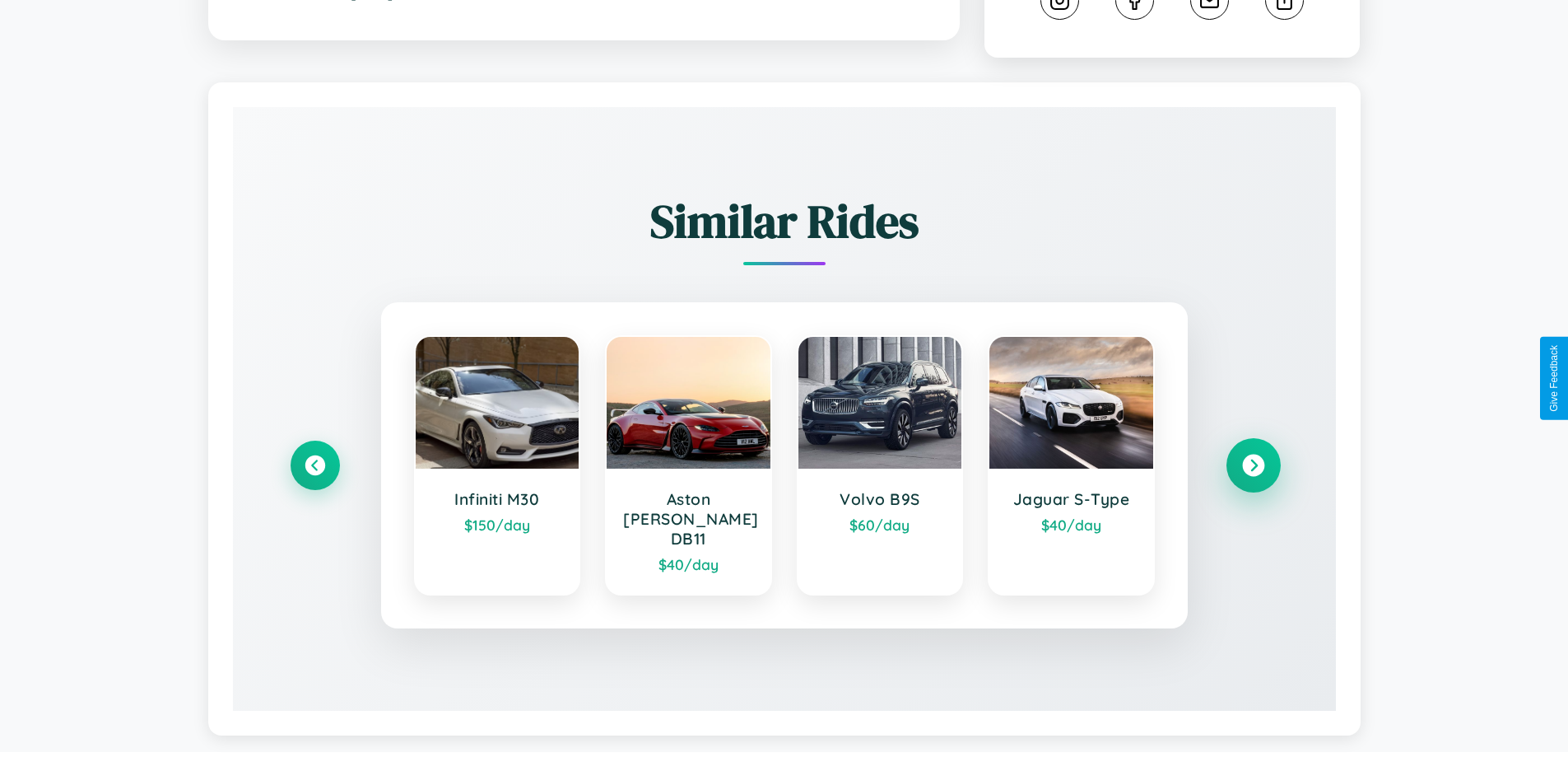
click at [1253, 458] on icon at bounding box center [1253, 466] width 22 height 22
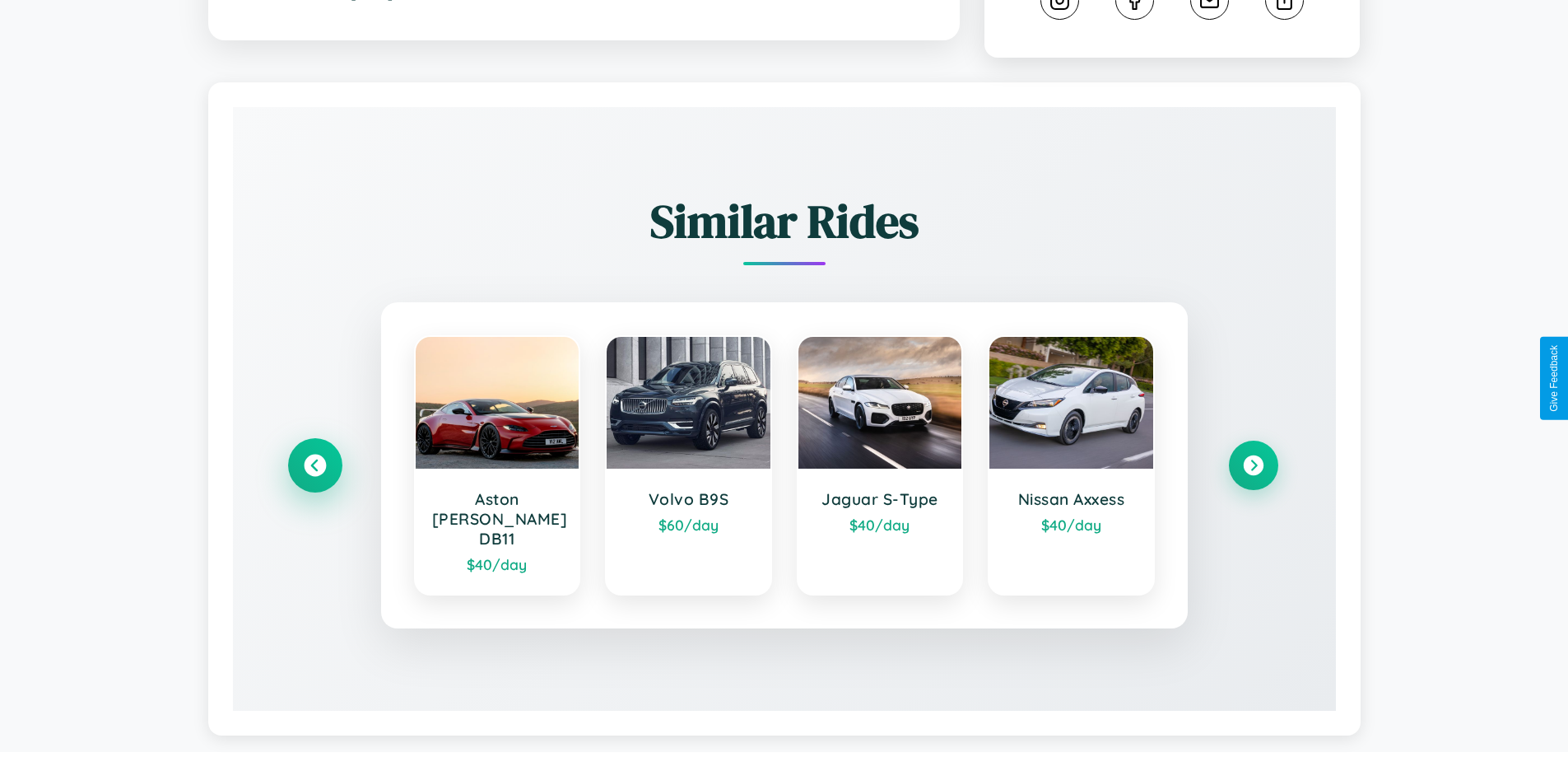
click at [314, 458] on icon at bounding box center [315, 466] width 22 height 22
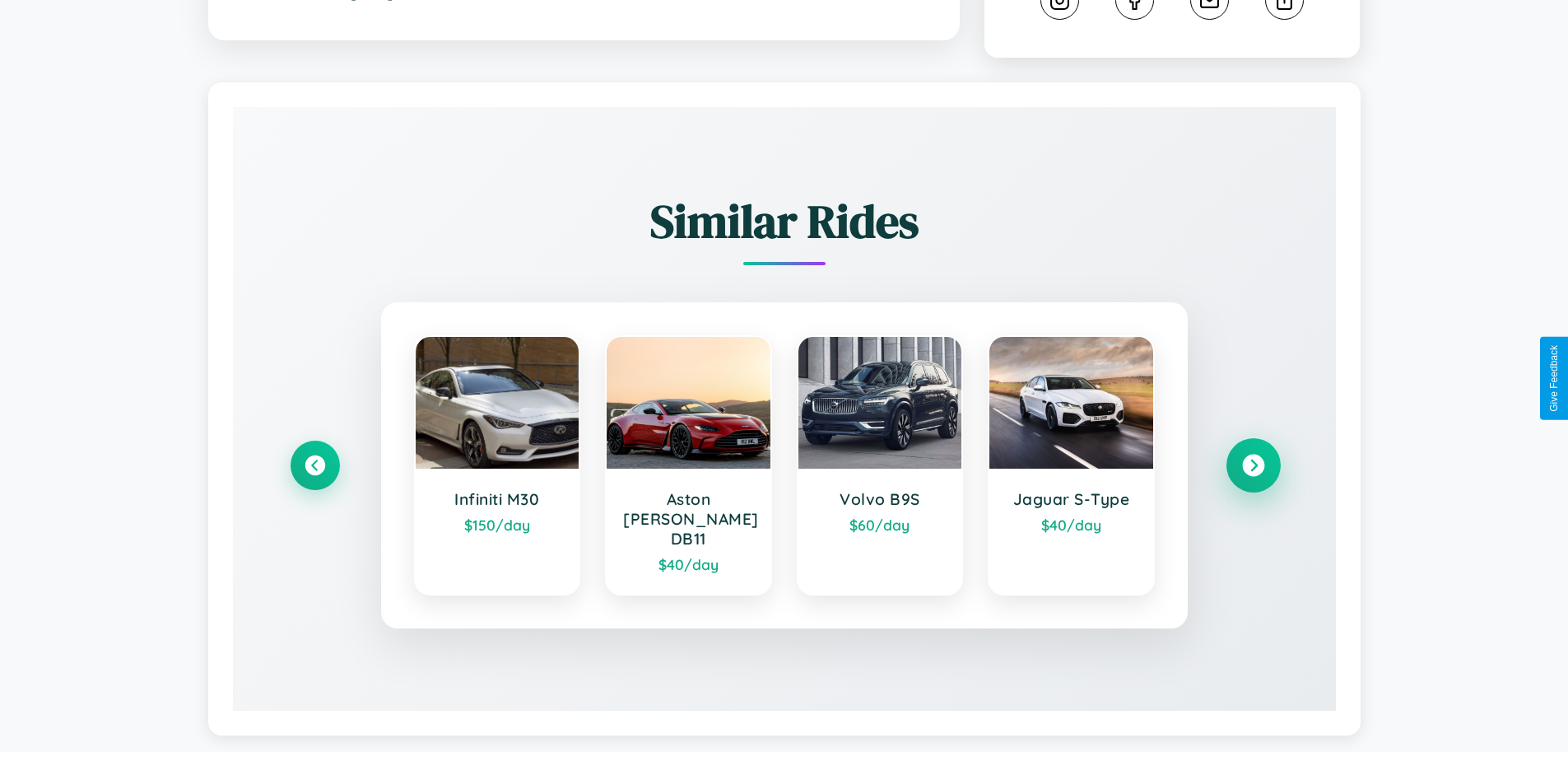
click at [1253, 458] on icon at bounding box center [1253, 466] width 22 height 22
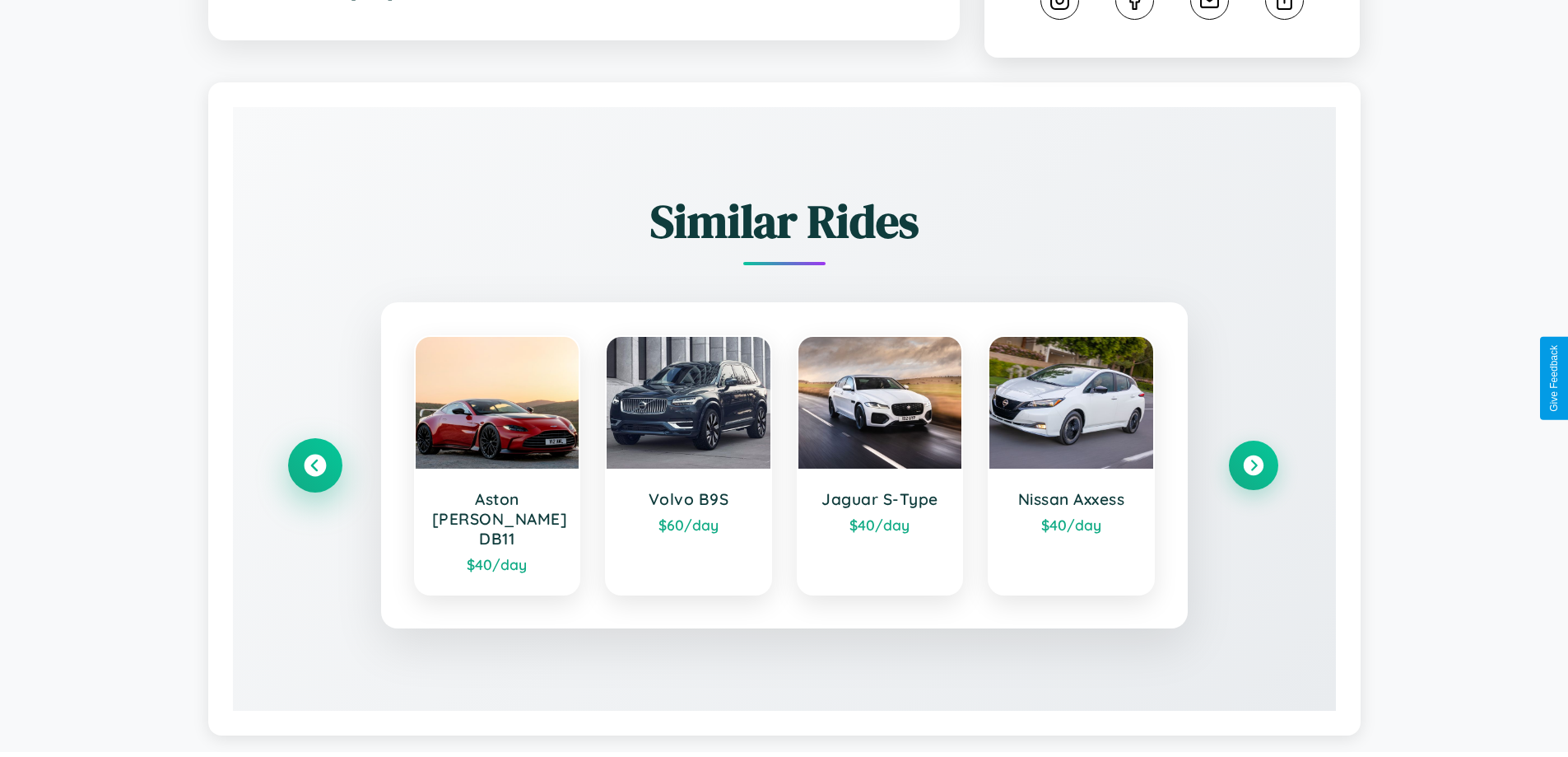
click at [314, 458] on icon at bounding box center [315, 466] width 22 height 22
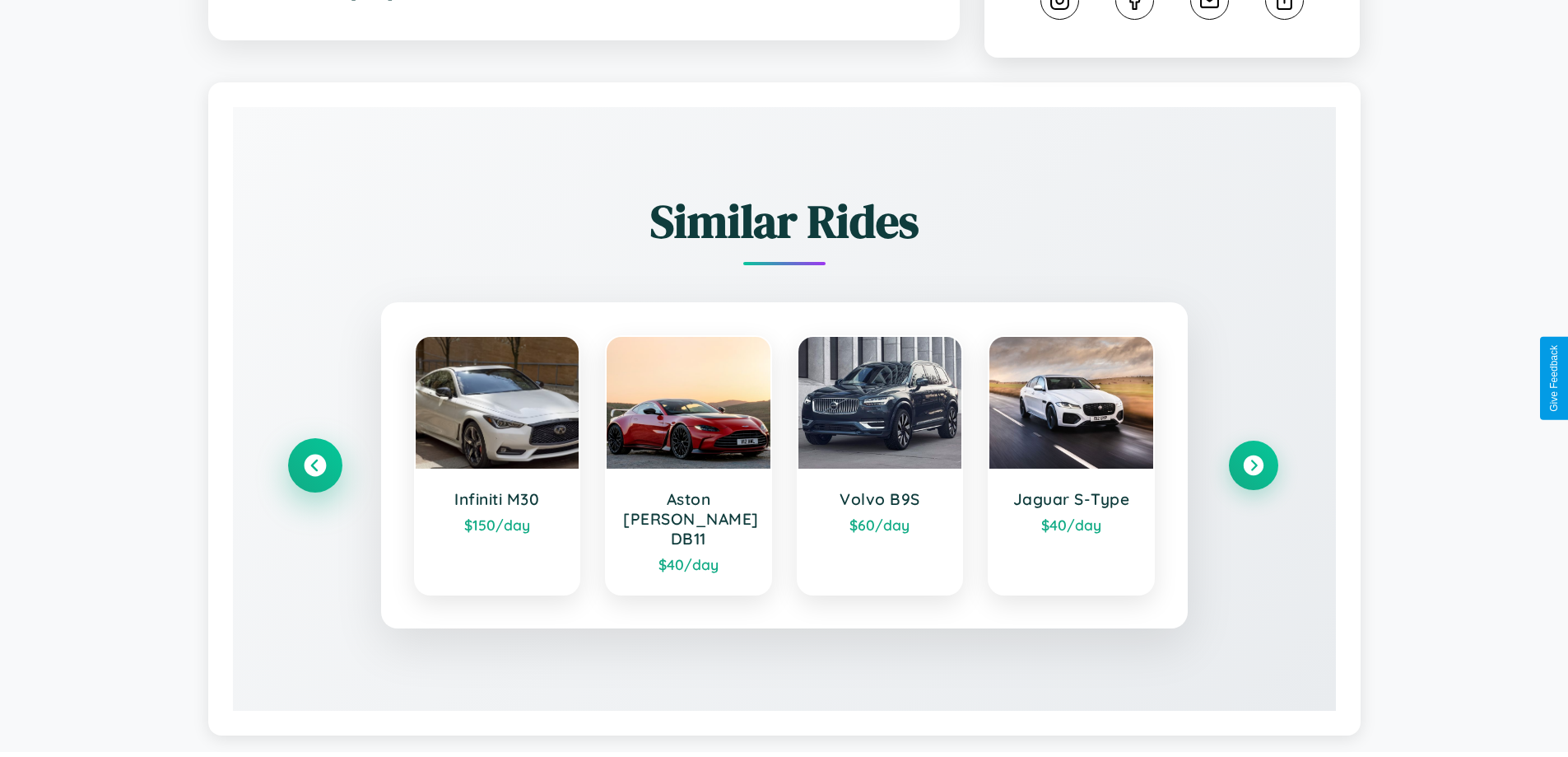
click at [314, 458] on icon at bounding box center [315, 466] width 22 height 22
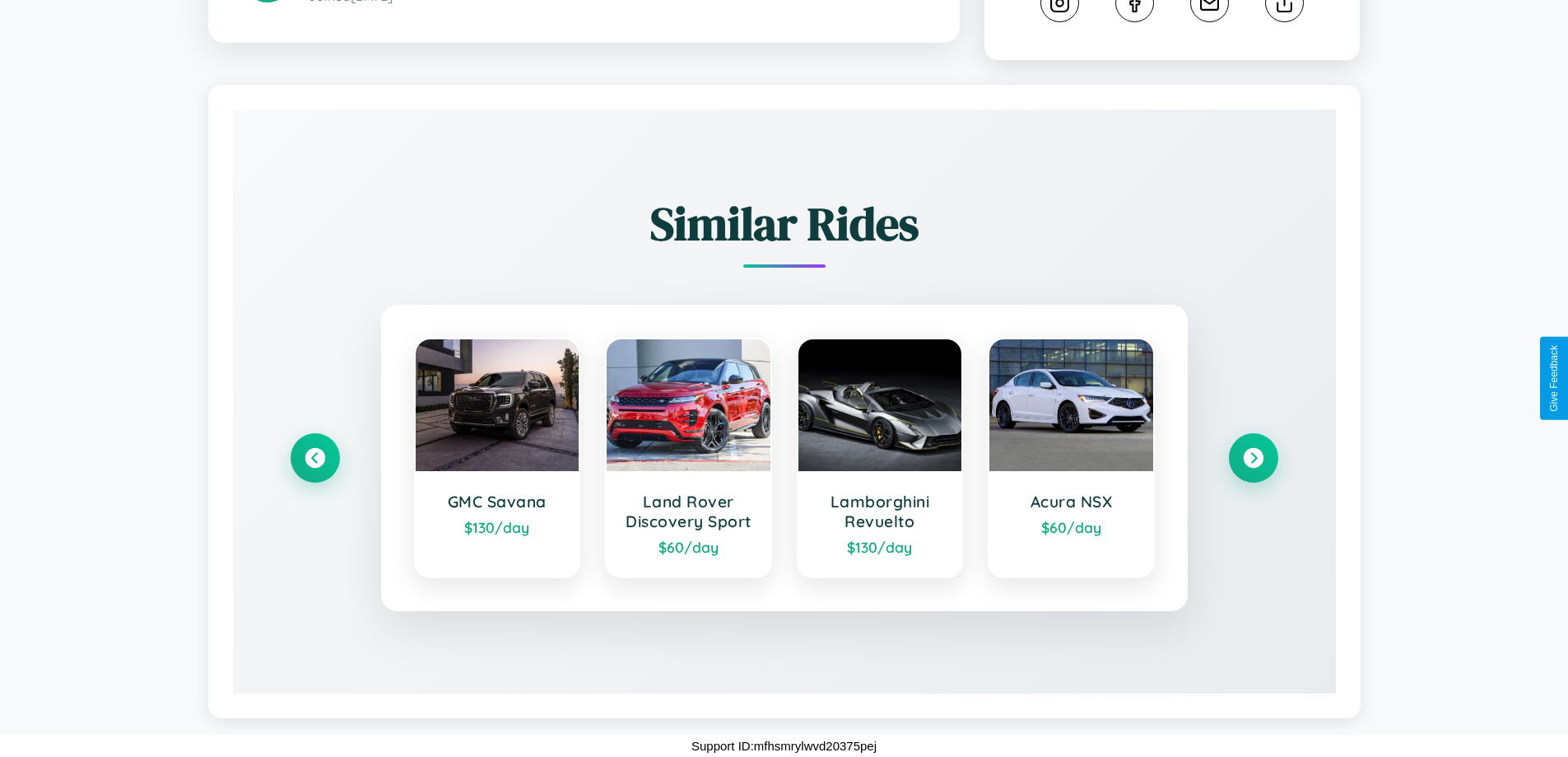
scroll to position [0, 0]
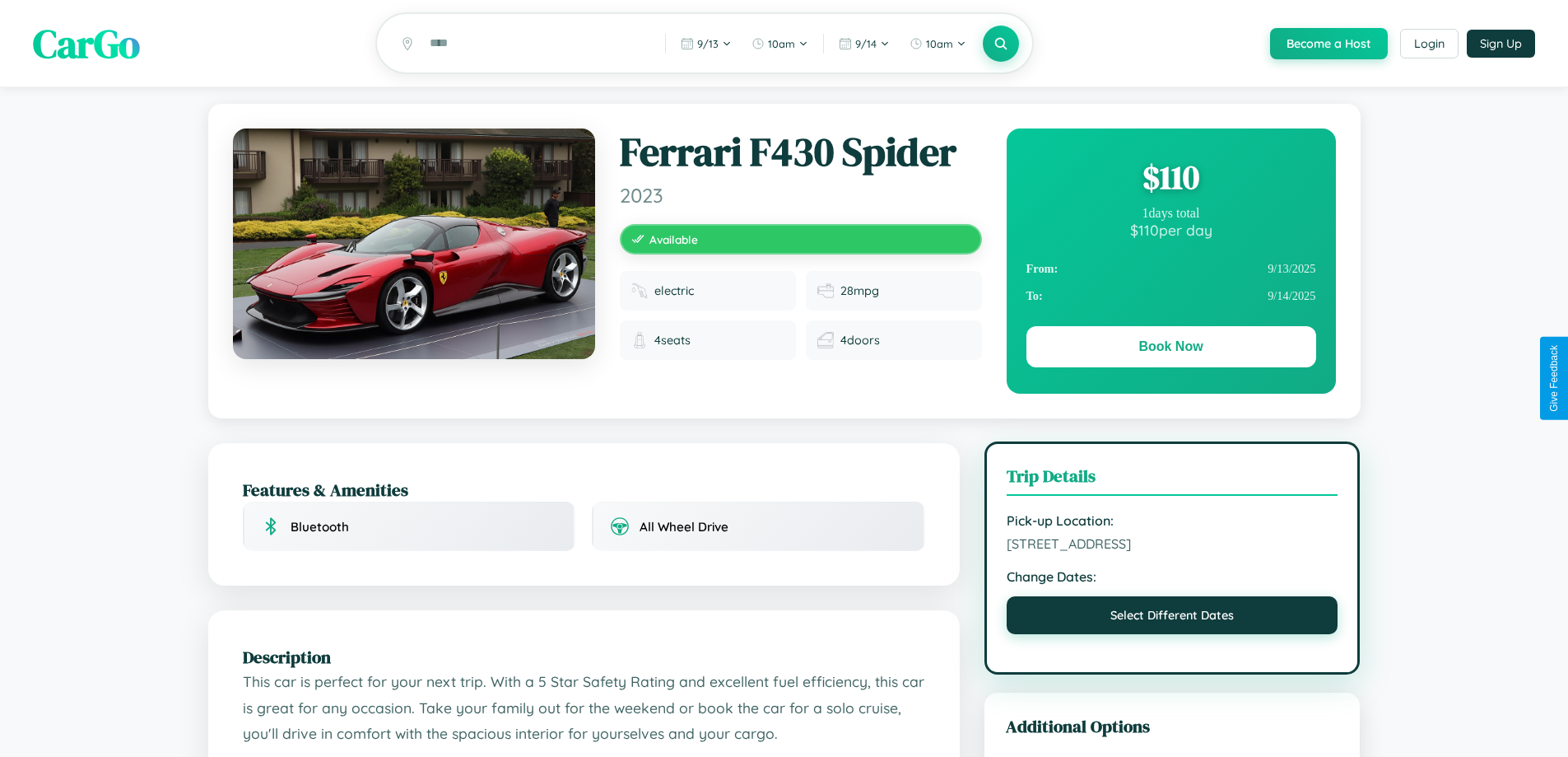
click at [1172, 618] on button "Select Different Dates" at bounding box center [1172, 615] width 332 height 38
select select "*"
select select "****"
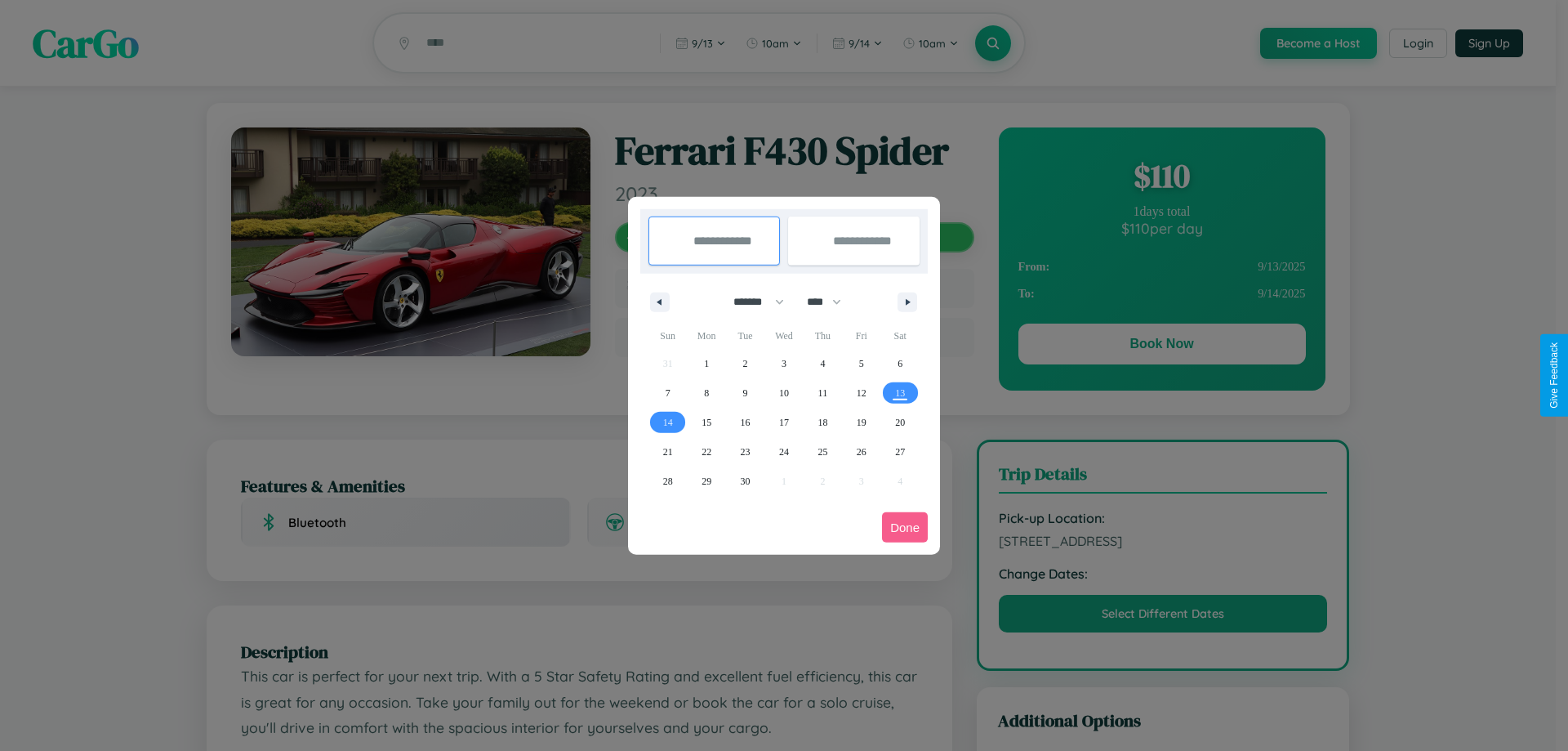
click at [752, 302] on select "******* ******** ***** ***** *** **** **** ****** ********* ******* ******** **…" at bounding box center [755, 302] width 69 height 27
select select "*"
drag, startPoint x: 831, startPoint y: 302, endPoint x: 784, endPoint y: 327, distance: 53.2
click at [831, 302] on select "**** **** **** **** **** **** **** **** **** **** **** **** **** **** **** ****…" at bounding box center [824, 302] width 49 height 27
select select "****"
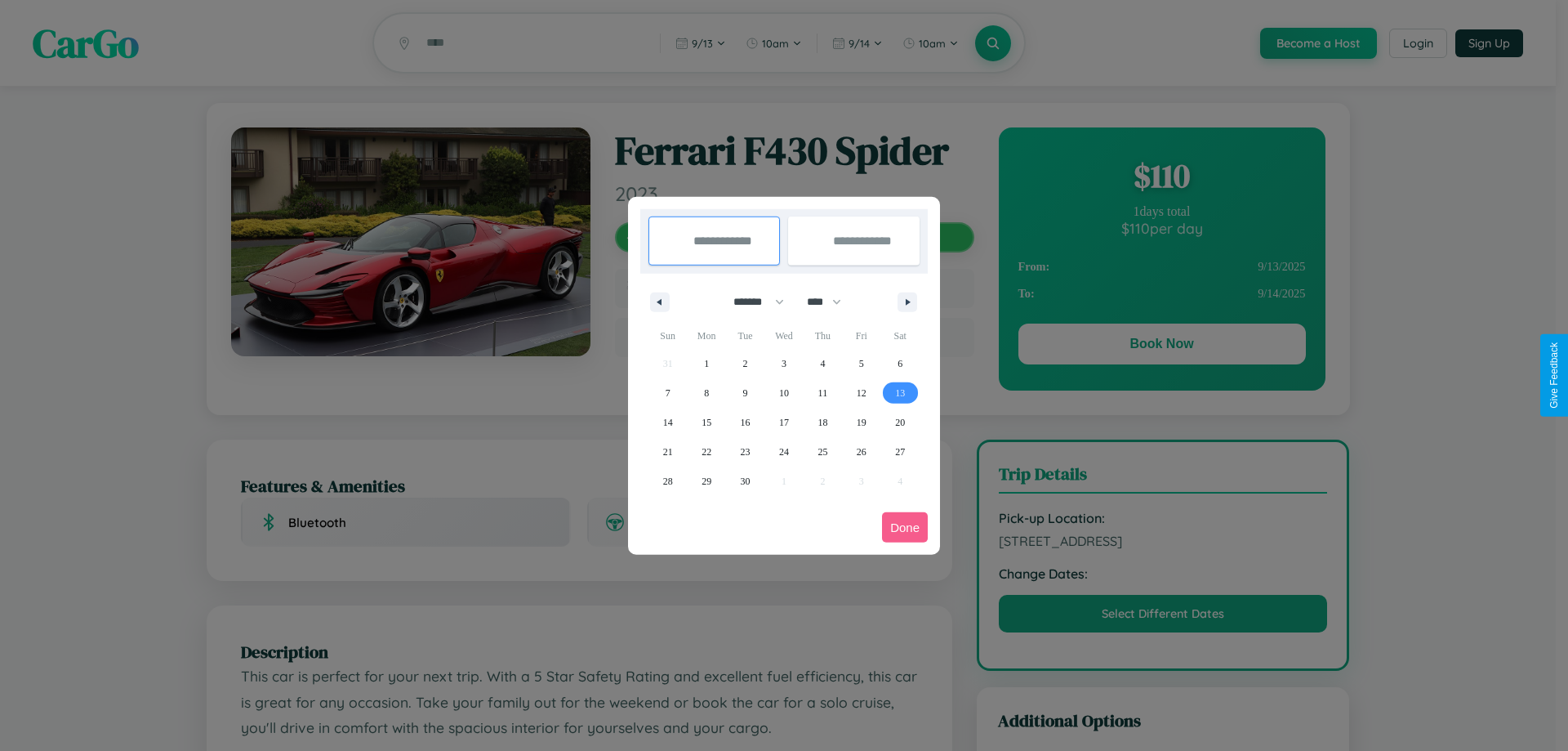
click at [900, 392] on span "13" at bounding box center [899, 393] width 10 height 29
type input "**********"
click at [744, 451] on span "23" at bounding box center [745, 451] width 10 height 29
type input "**********"
click at [905, 527] on button "Done" at bounding box center [905, 527] width 46 height 30
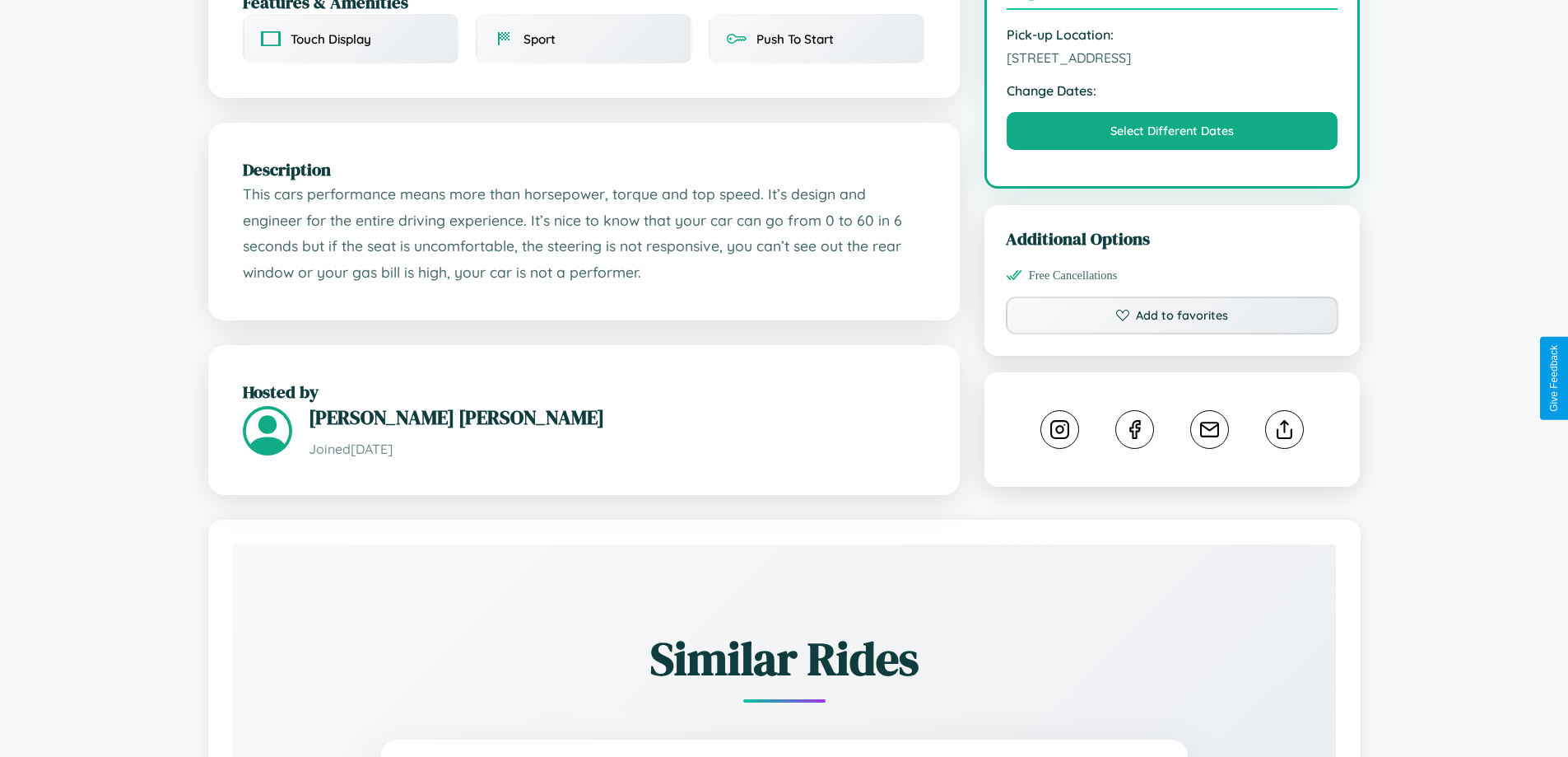
scroll to position [541, 0]
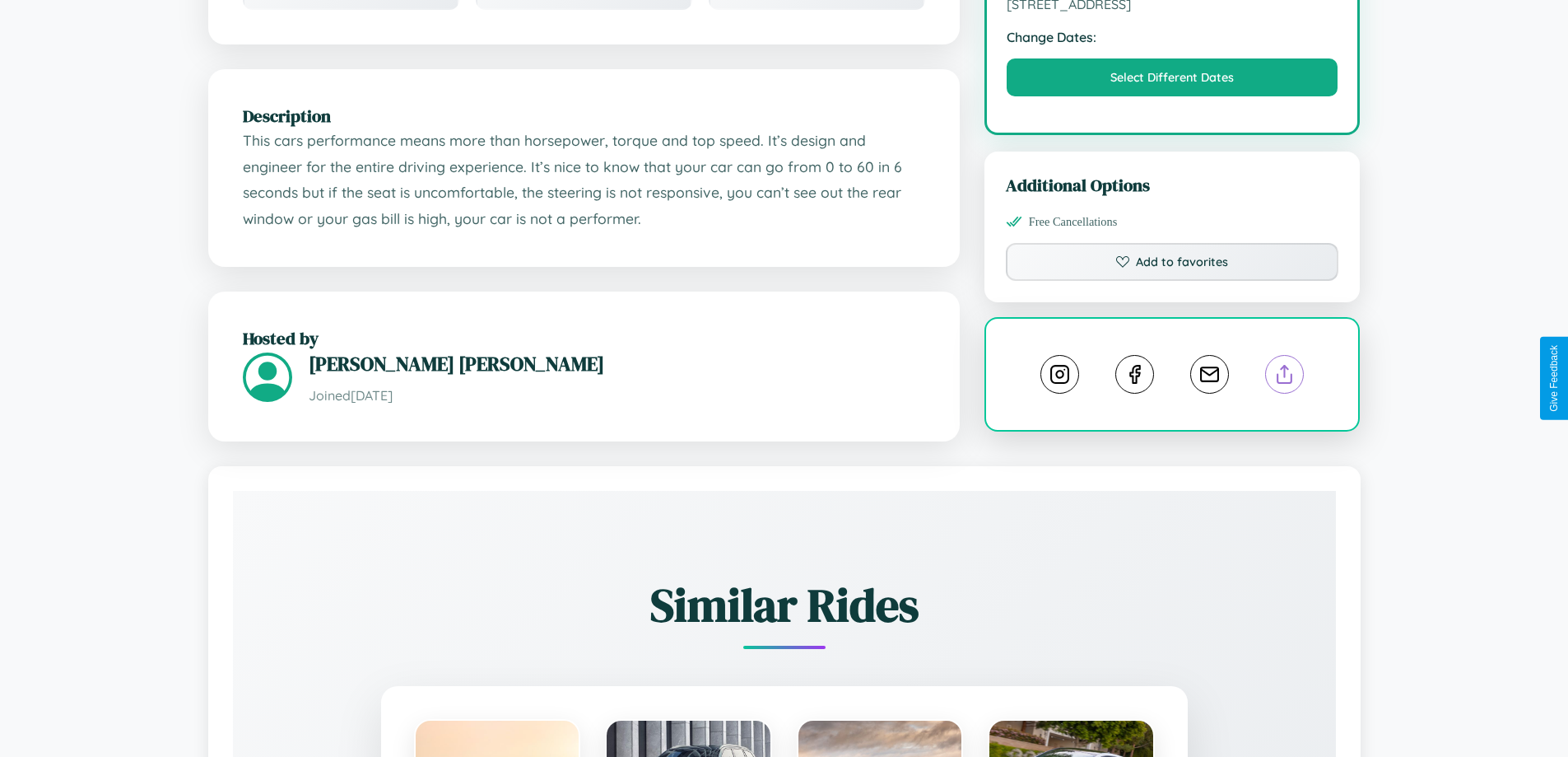
click at [1285, 377] on line at bounding box center [1285, 371] width 0 height 12
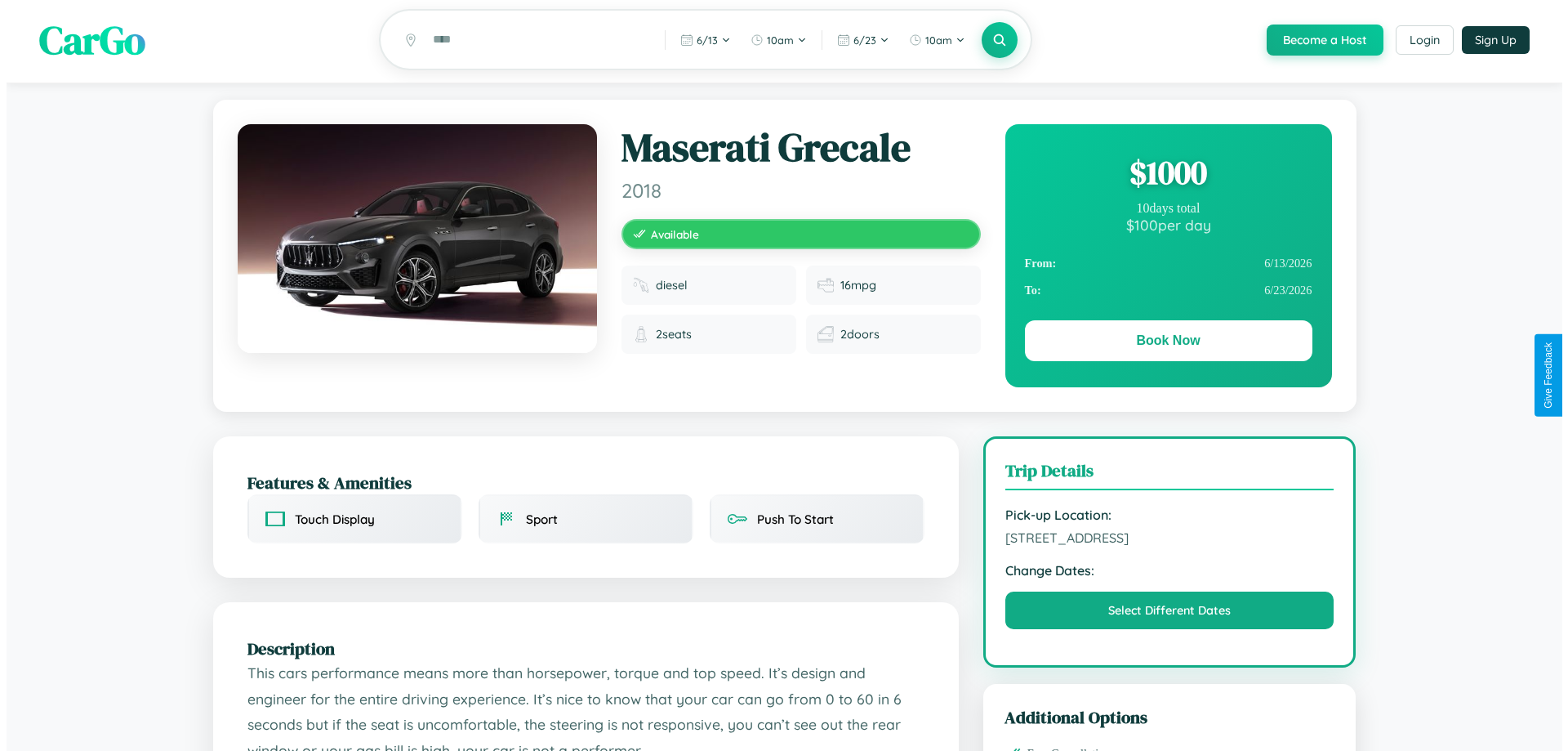
scroll to position [0, 0]
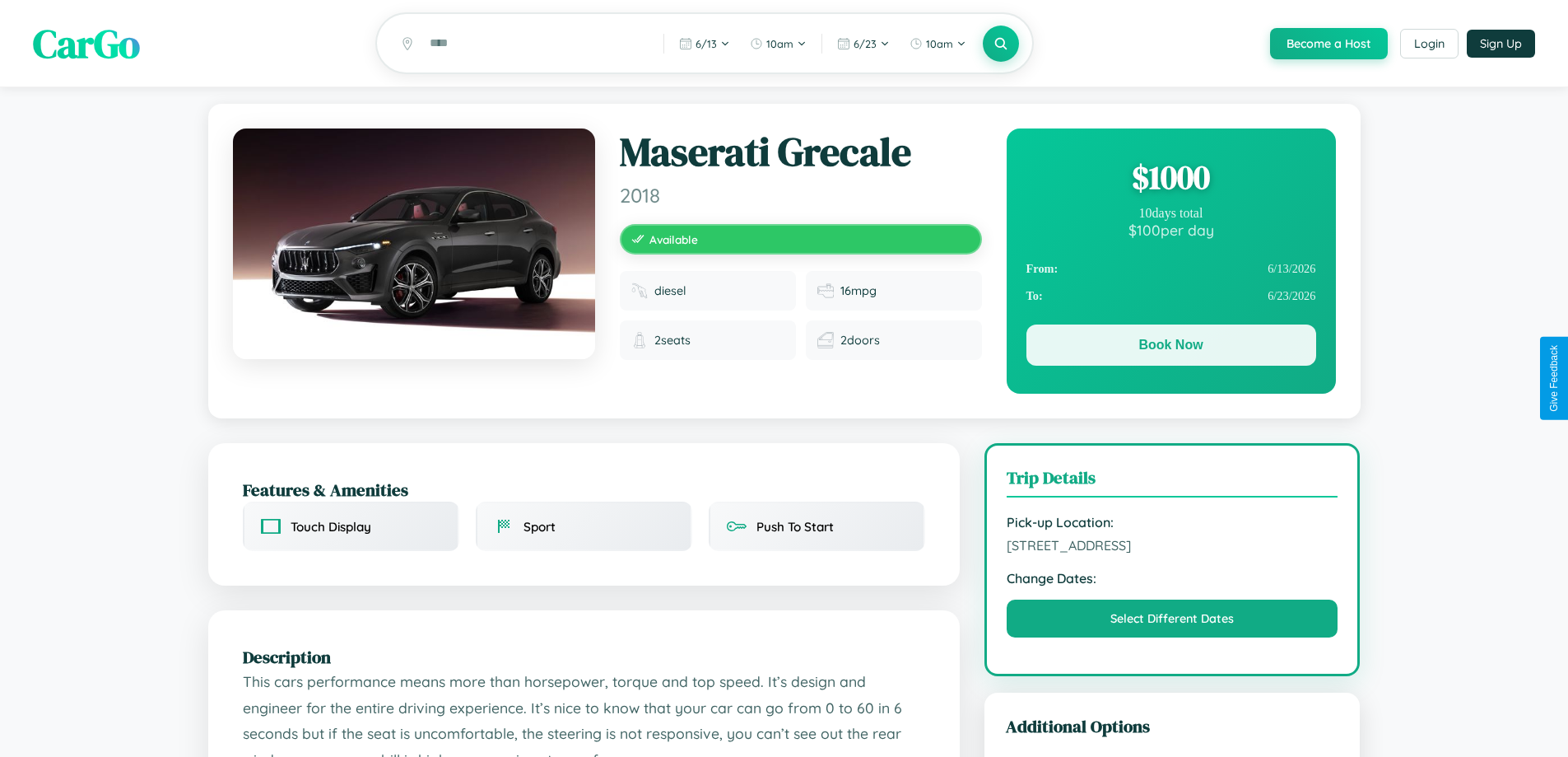
click at [1170, 347] on button "Book Now" at bounding box center [1171, 345] width 289 height 41
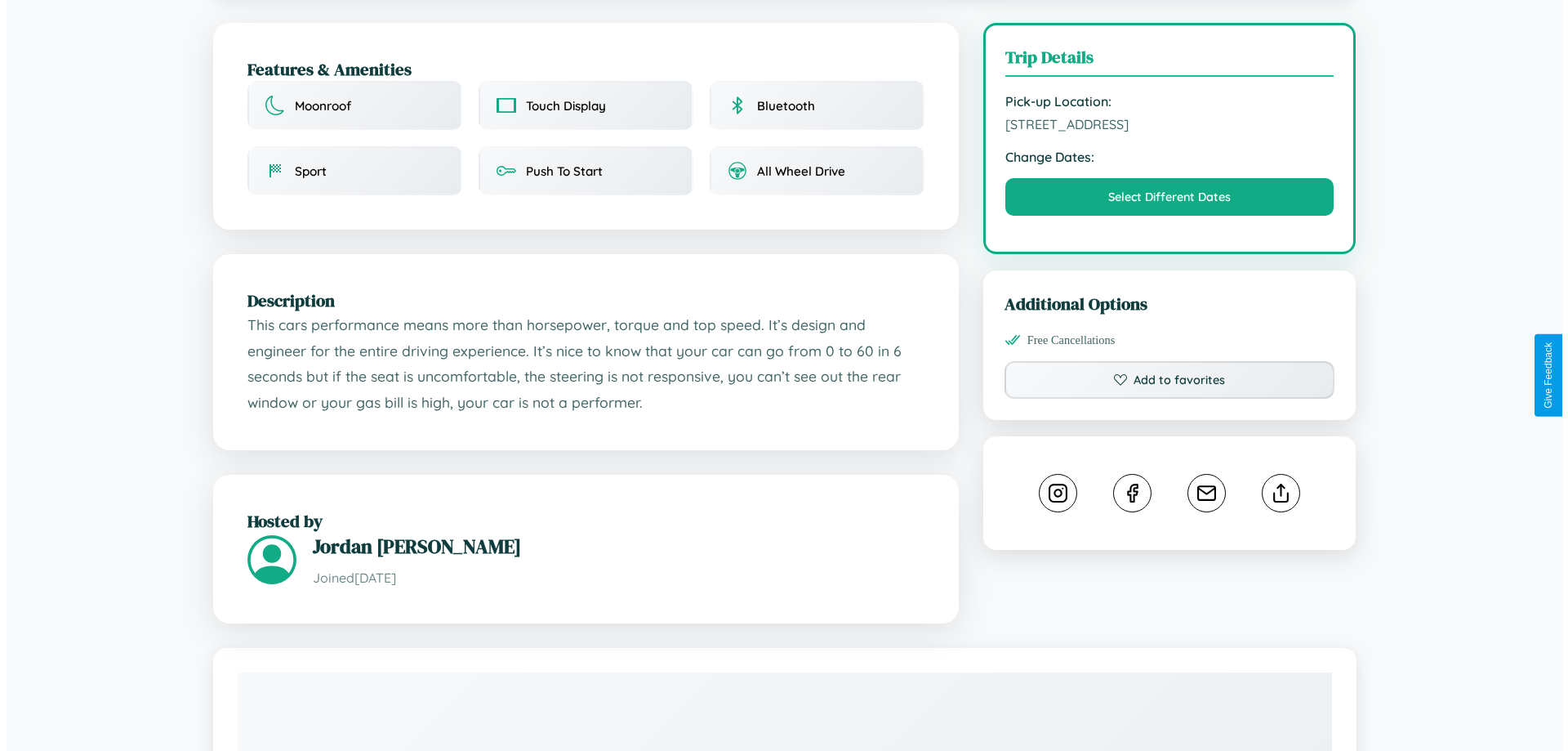
scroll to position [475, 0]
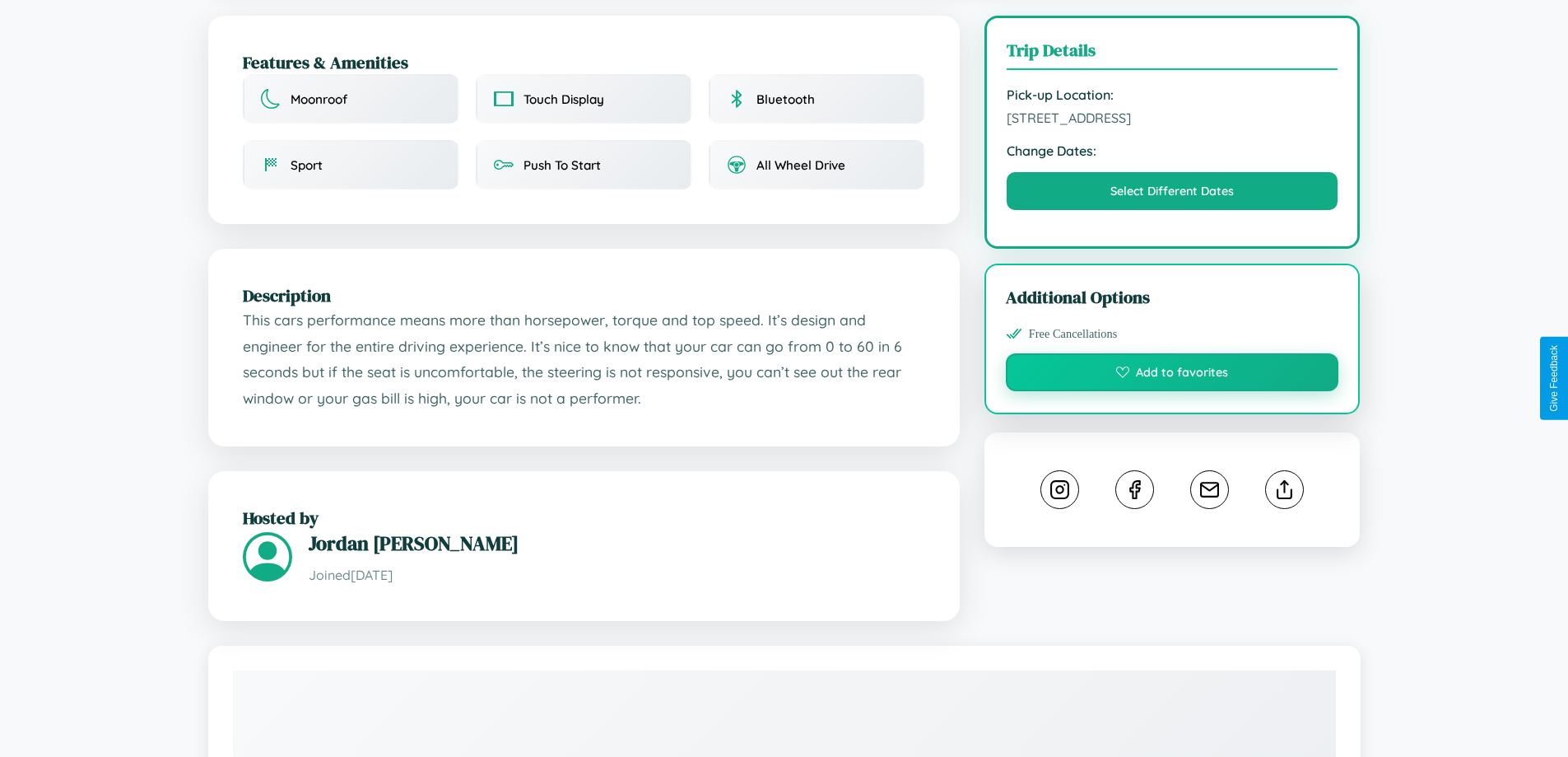
click at [1172, 375] on button "Add to favorites" at bounding box center [1172, 371] width 333 height 38
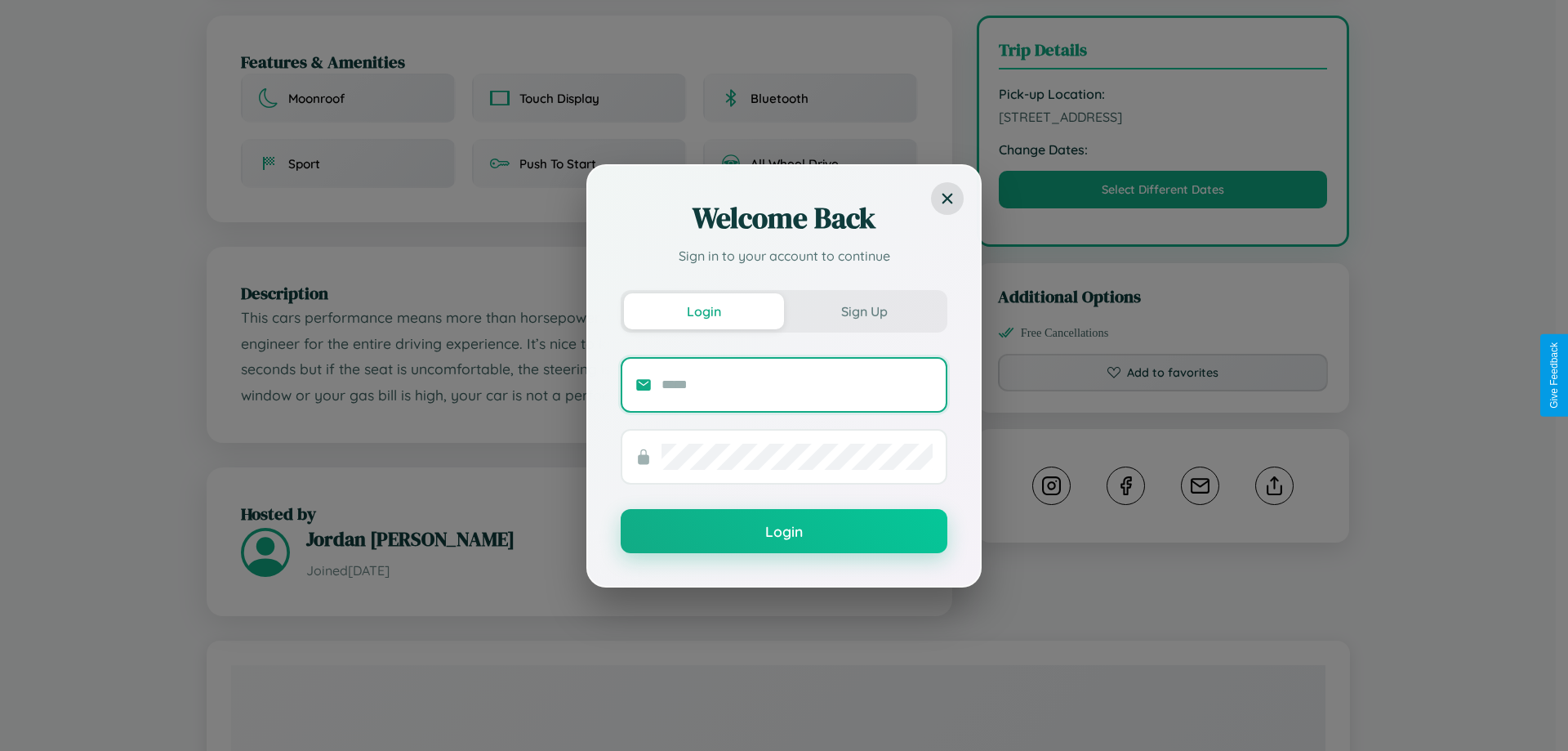
click at [797, 384] on input "text" at bounding box center [797, 385] width 272 height 26
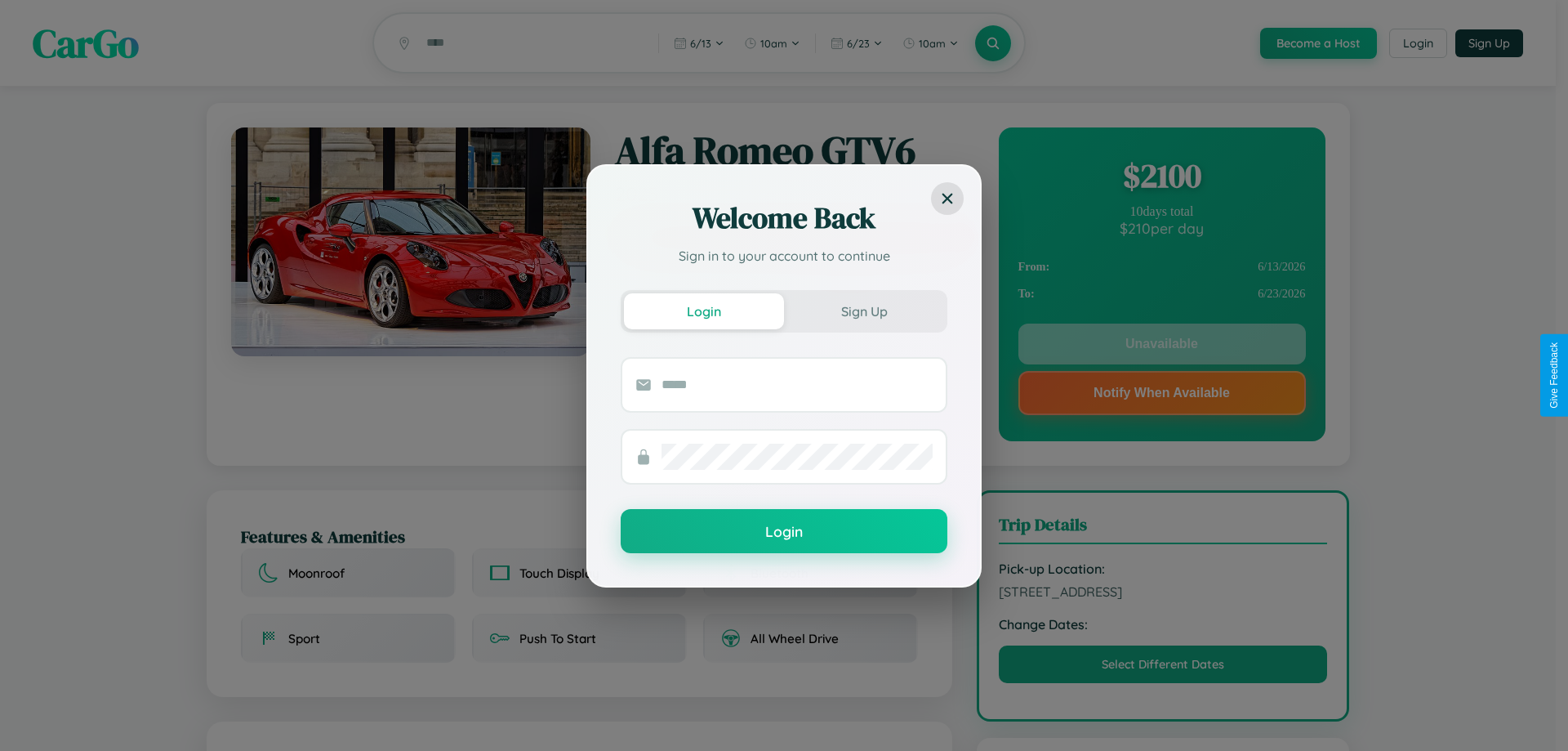
click at [1161, 346] on div "Welcome Back Sign in to your account to continue Login Sign Up Login" at bounding box center [784, 376] width 1568 height 751
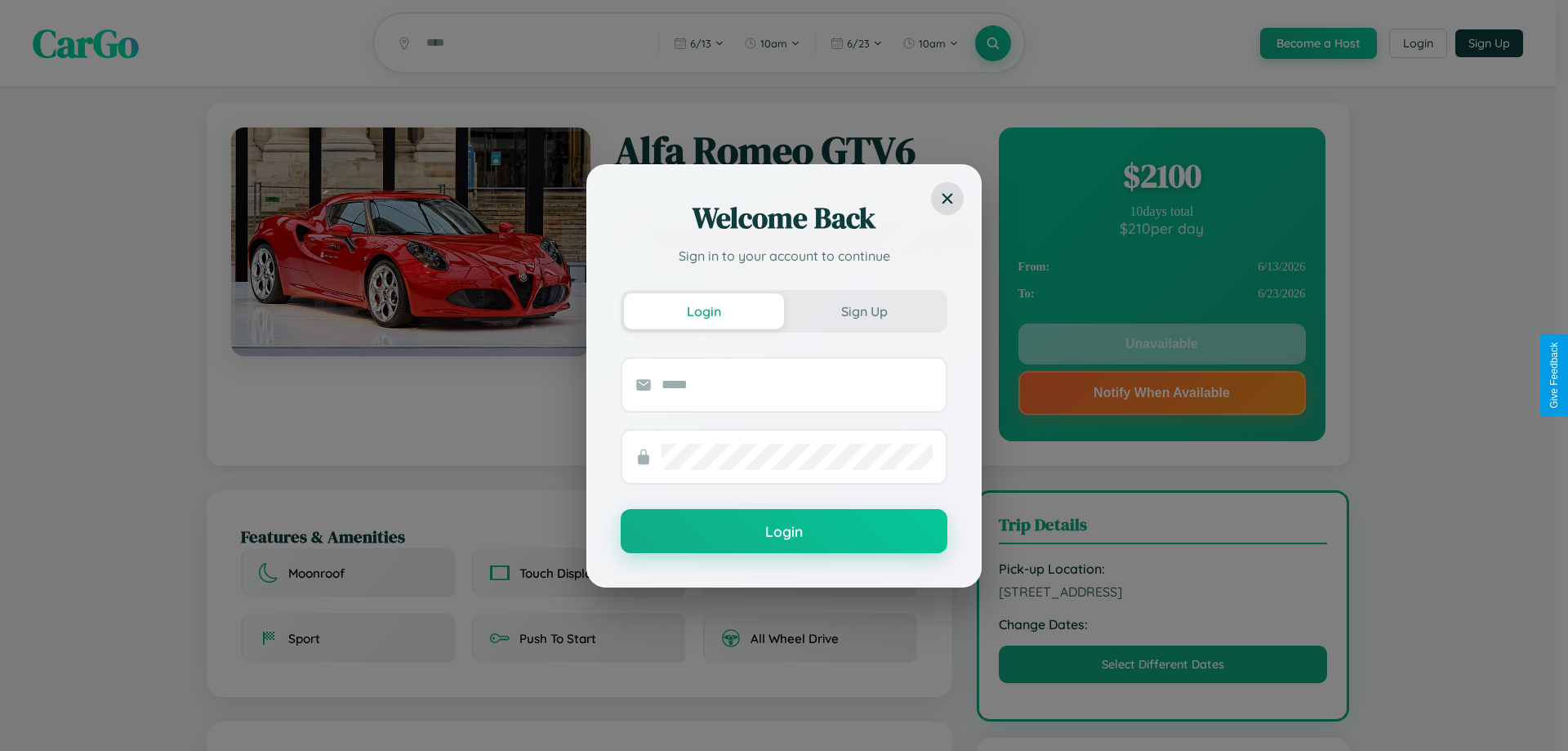
click at [1161, 346] on div "Welcome Back Sign in to your account to continue Login Sign Up Login" at bounding box center [784, 376] width 1568 height 751
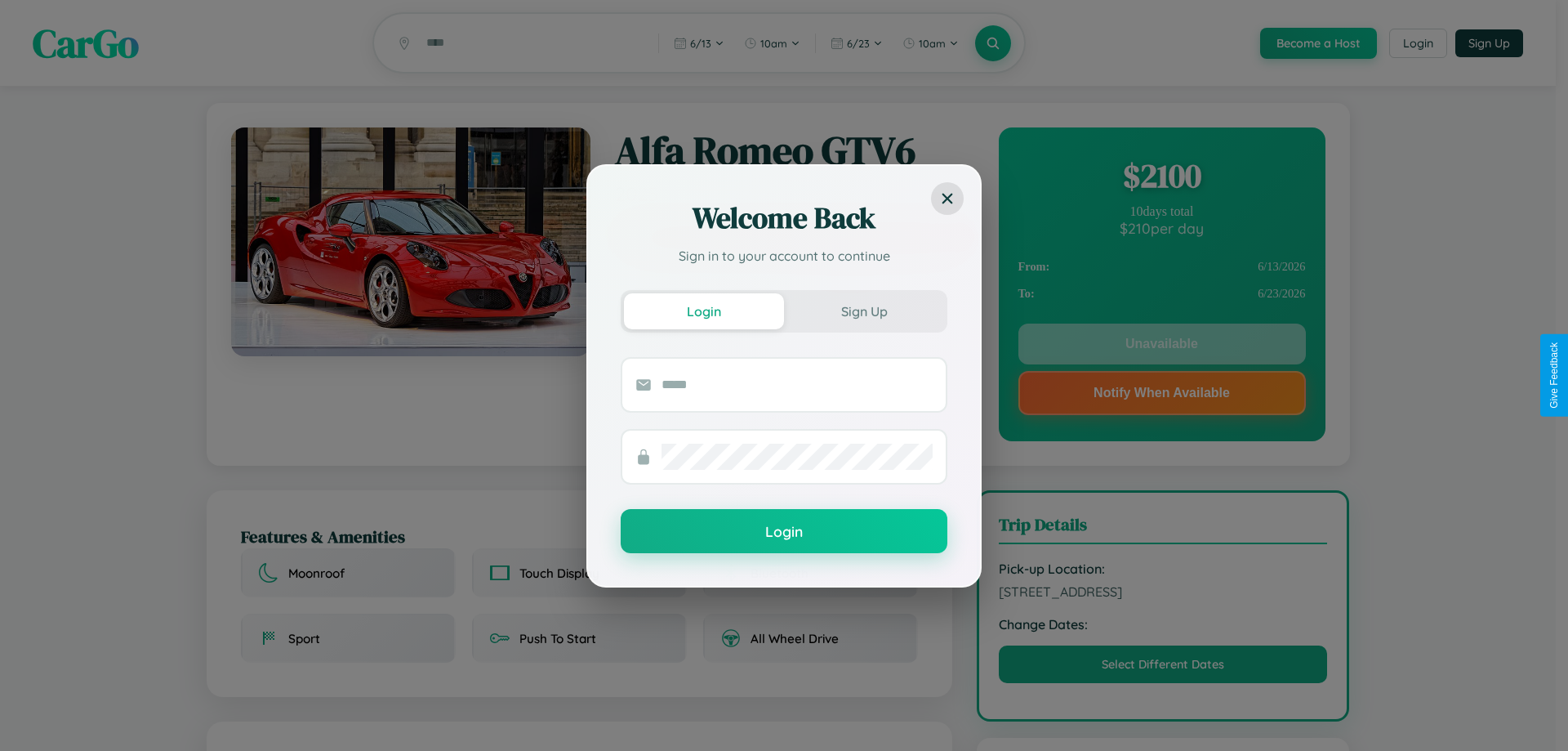
click at [1161, 346] on div "Welcome Back Sign in to your account to continue Login Sign Up Login" at bounding box center [784, 376] width 1568 height 751
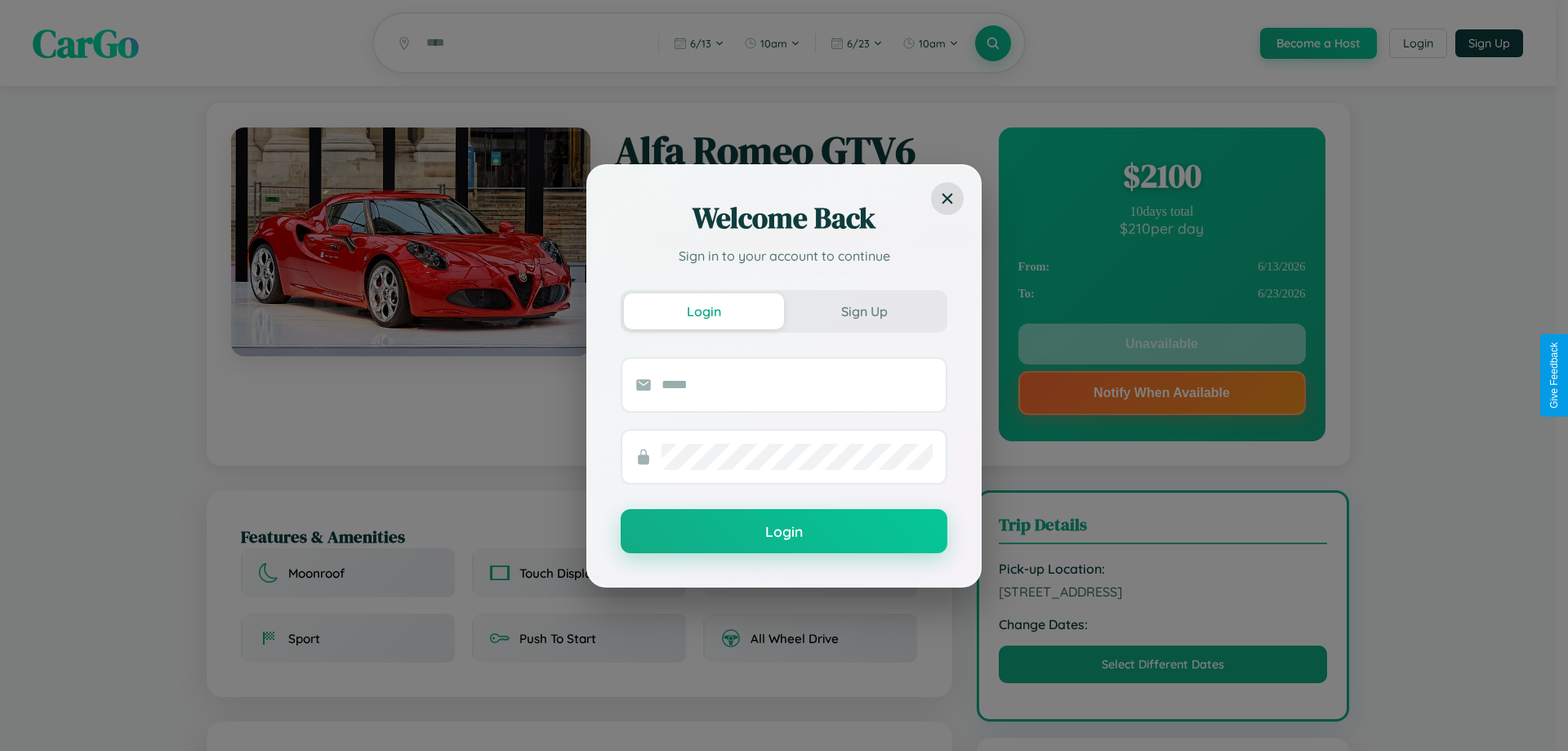
click at [1161, 346] on div "Welcome Back Sign in to your account to continue Login Sign Up Login" at bounding box center [784, 376] width 1568 height 751
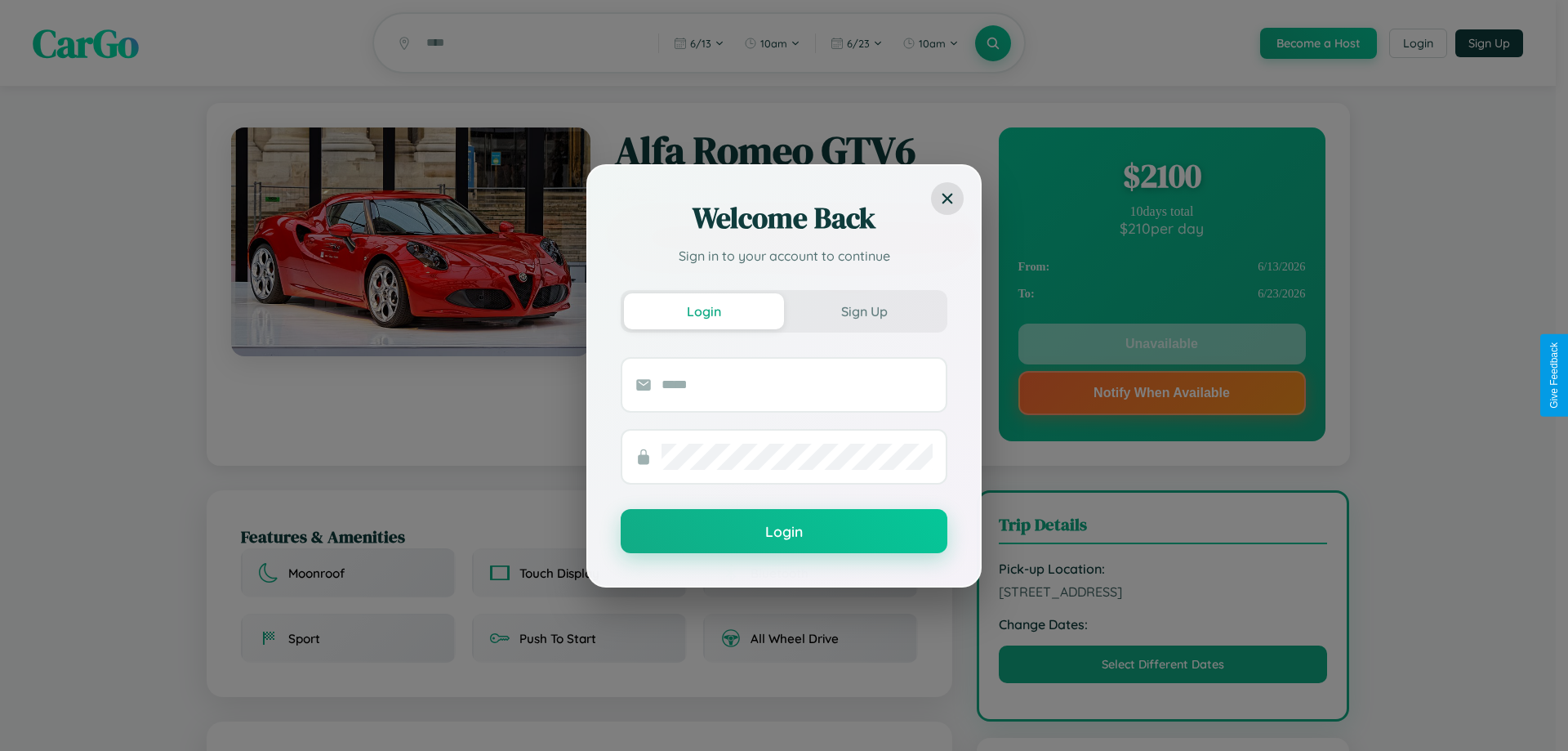
click at [1161, 346] on div "Welcome Back Sign in to your account to continue Login Sign Up Login" at bounding box center [784, 376] width 1568 height 751
